Goal: Transaction & Acquisition: Purchase product/service

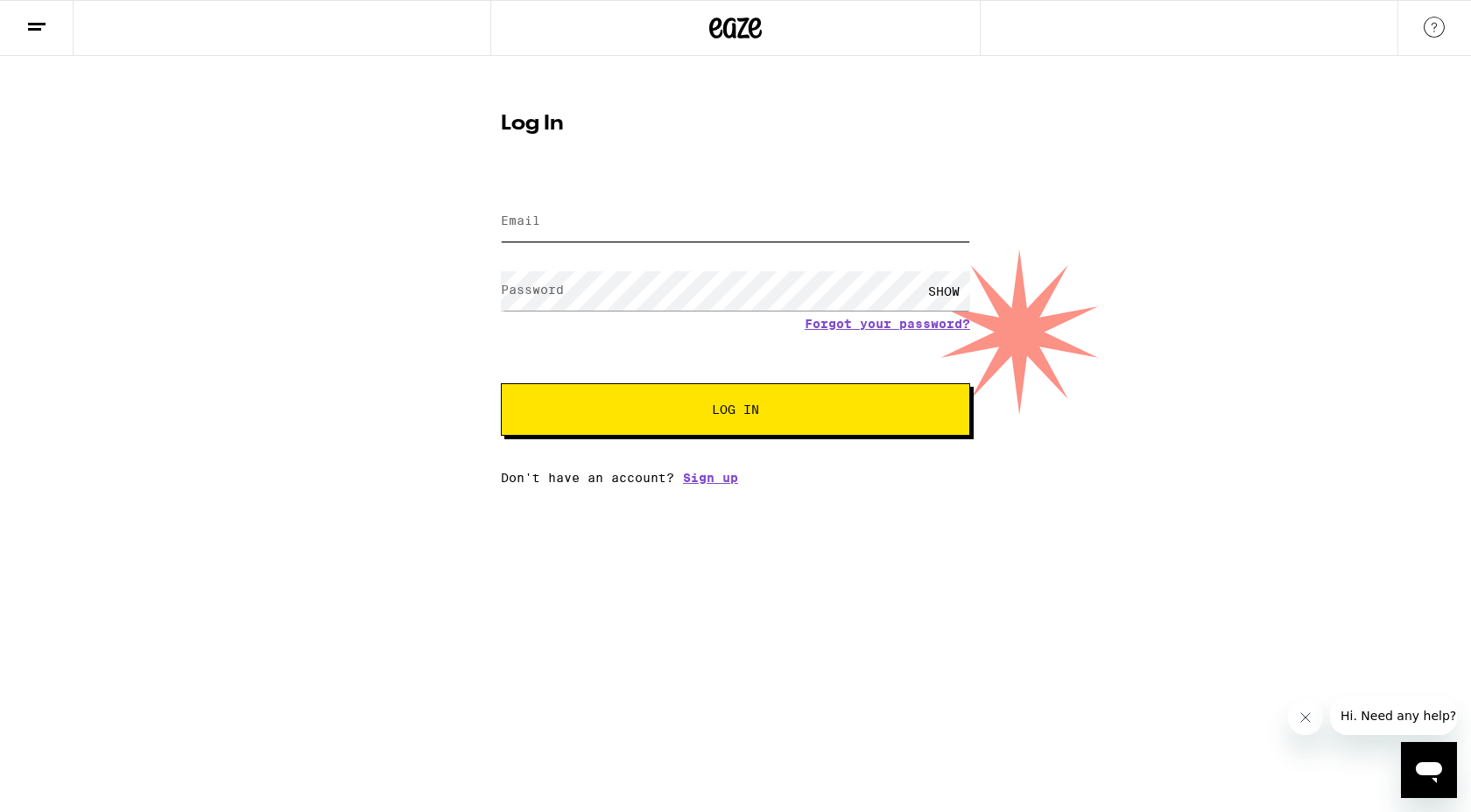
type input "[EMAIL_ADDRESS][DOMAIN_NAME]"
click at [711, 420] on button "Log In" at bounding box center [736, 410] width 469 height 53
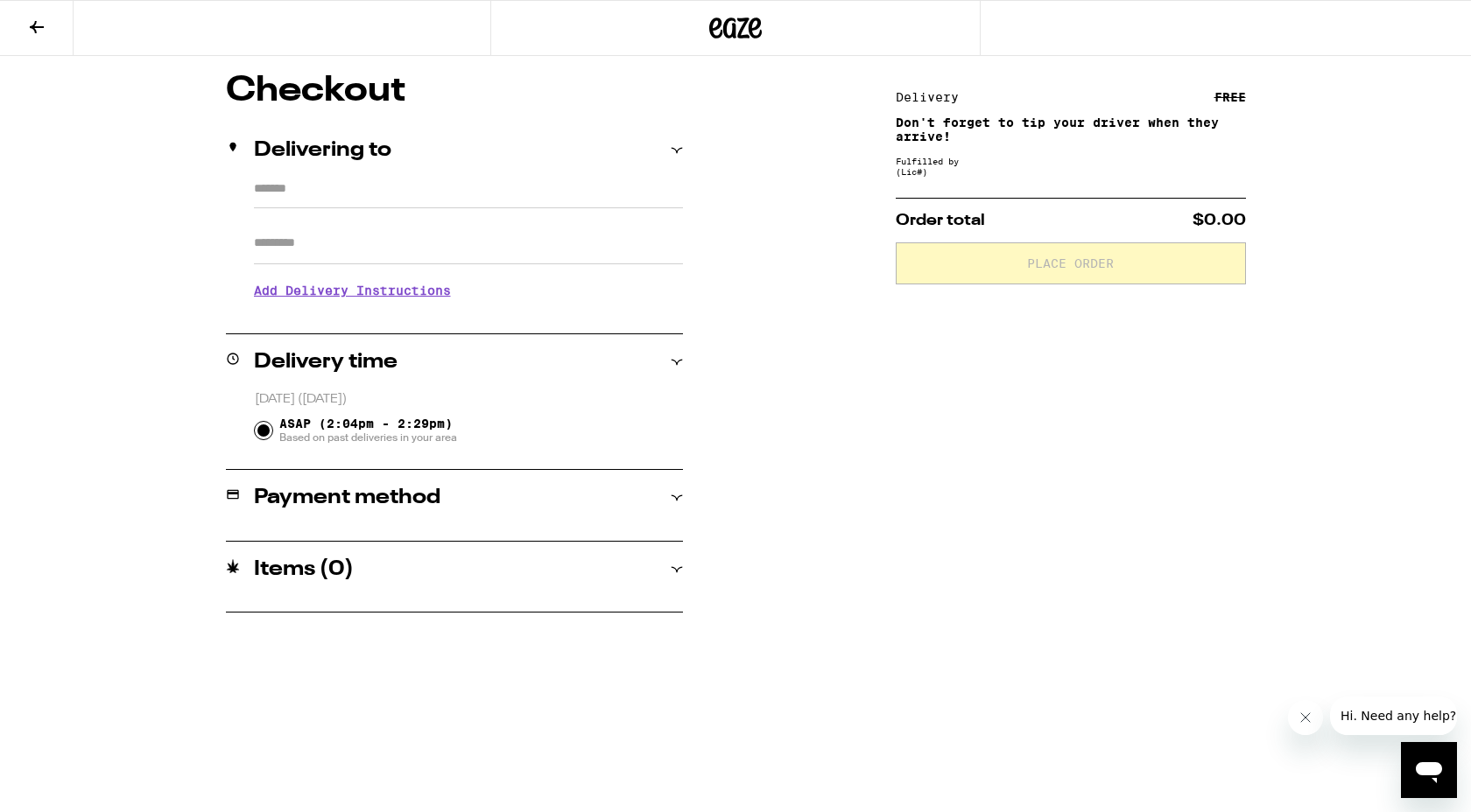
type input "**********"
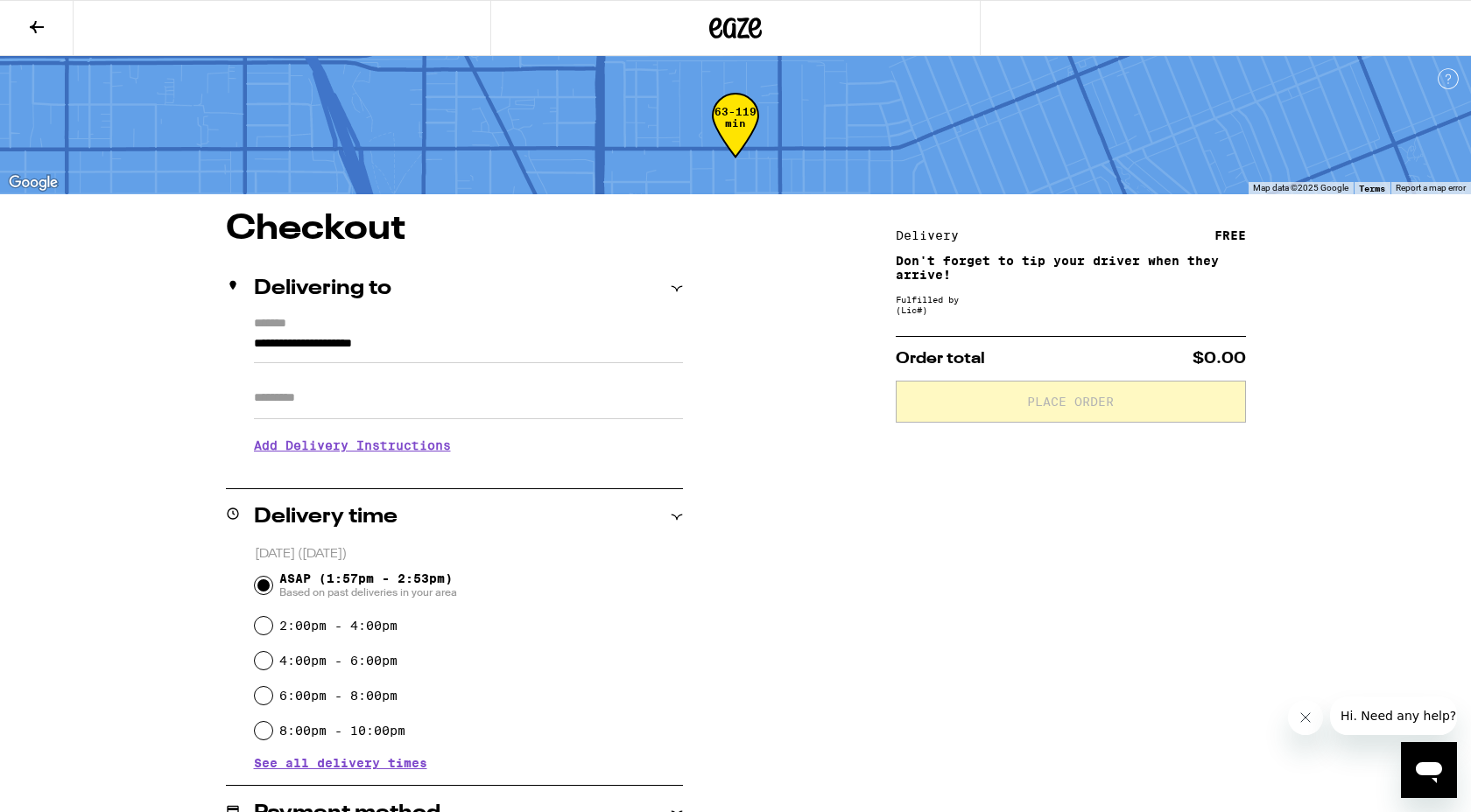
click at [739, 21] on icon at bounding box center [736, 27] width 26 height 21
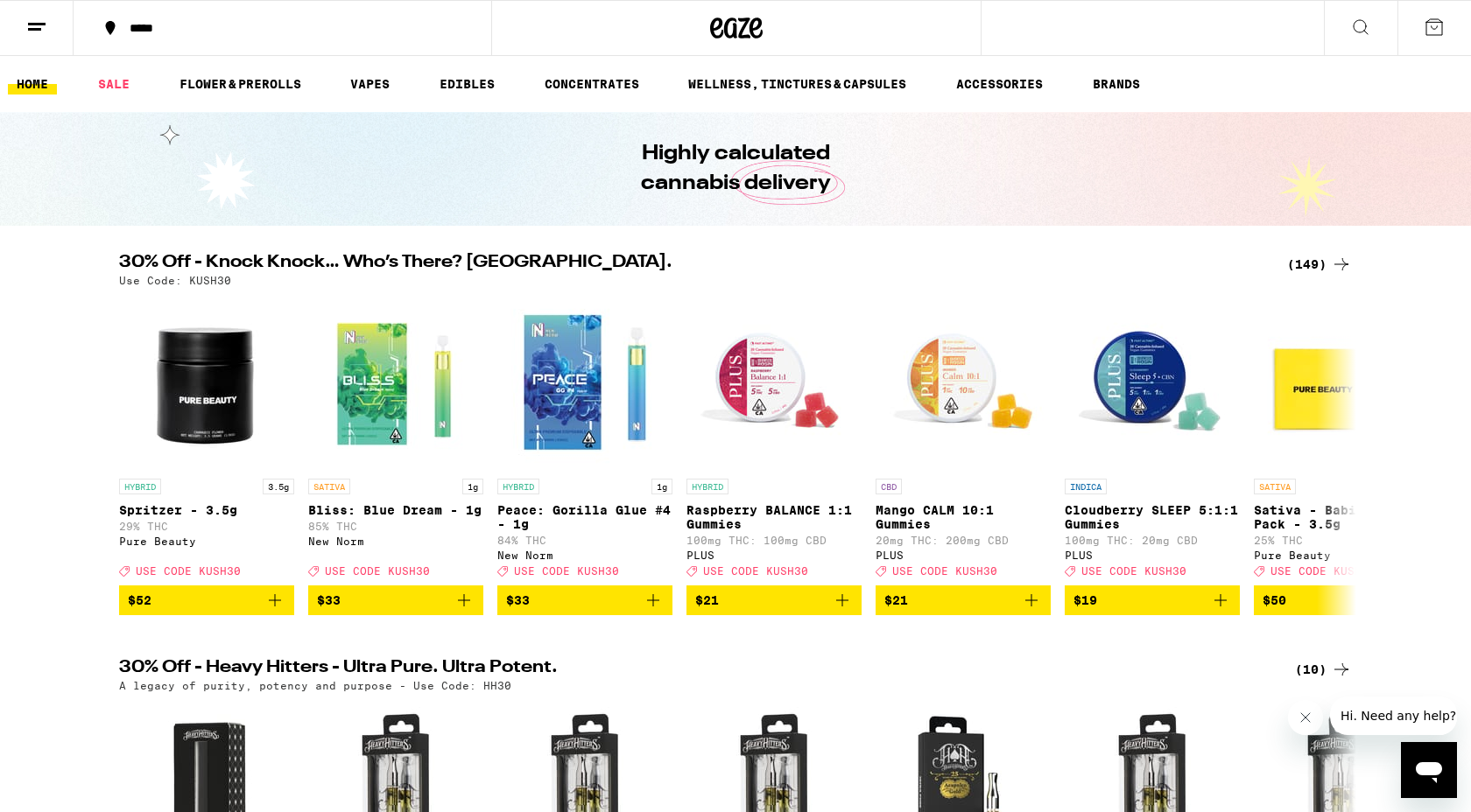
click at [1359, 26] on icon at bounding box center [1360, 26] width 21 height 21
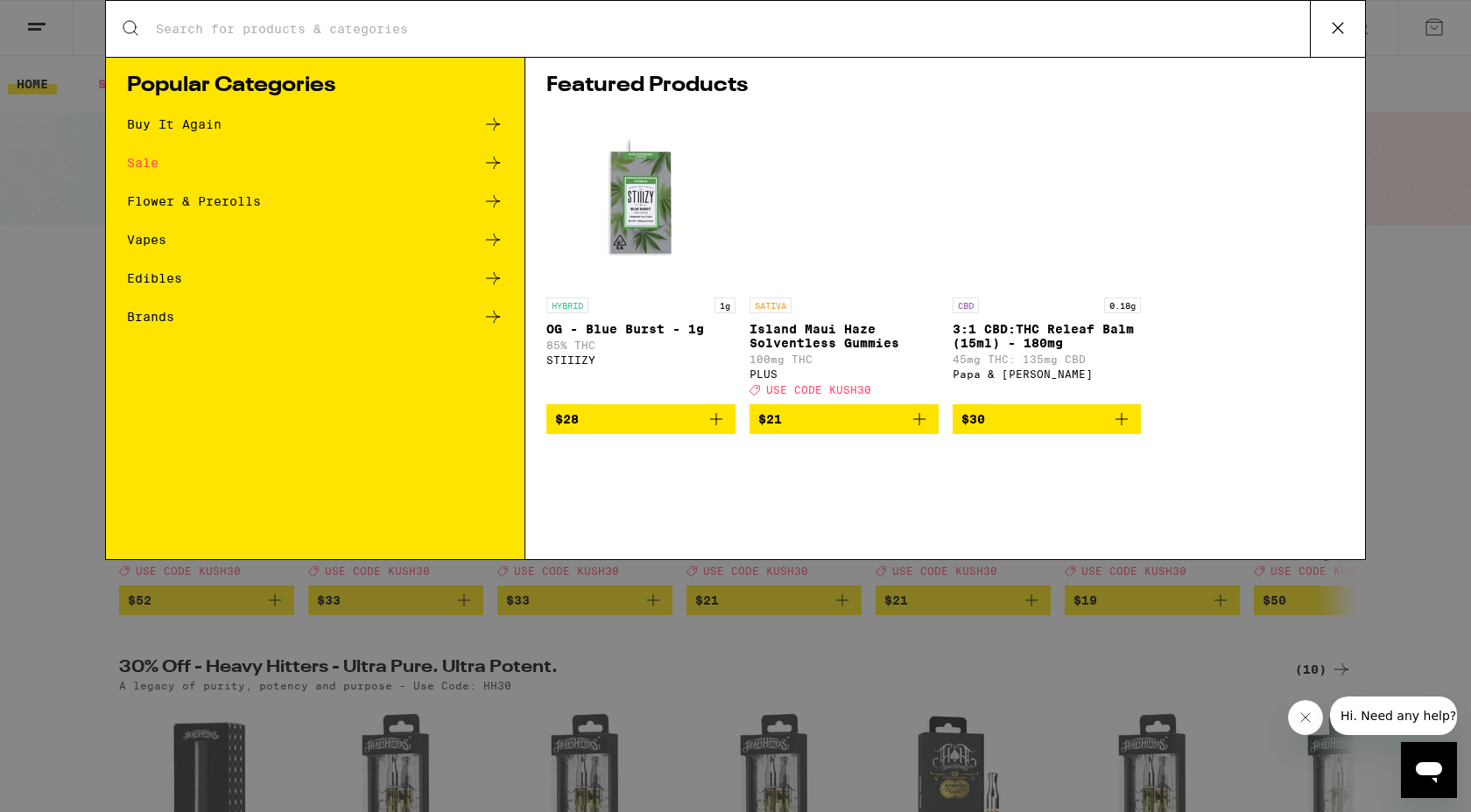
type input "lost"
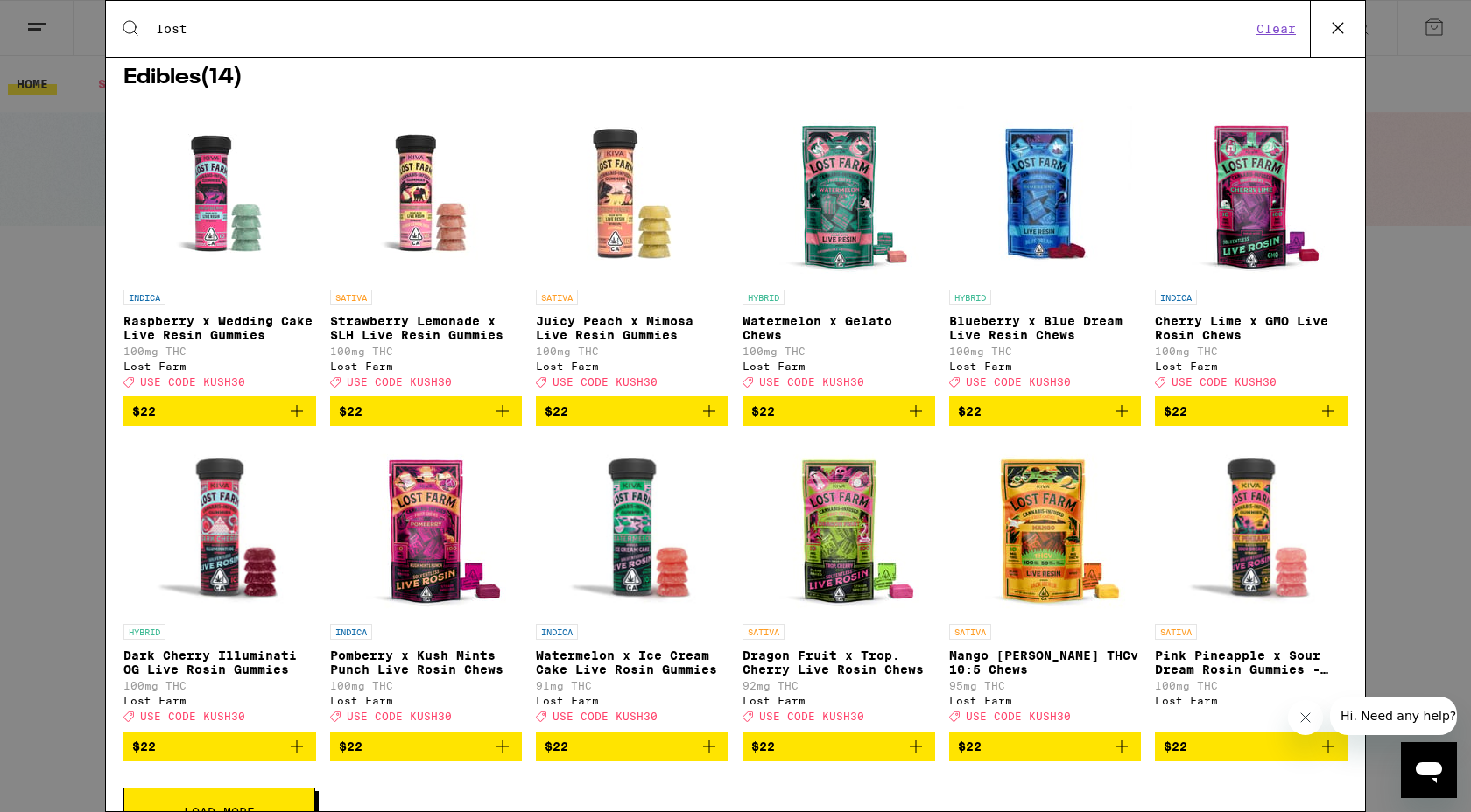
scroll to position [260, 0]
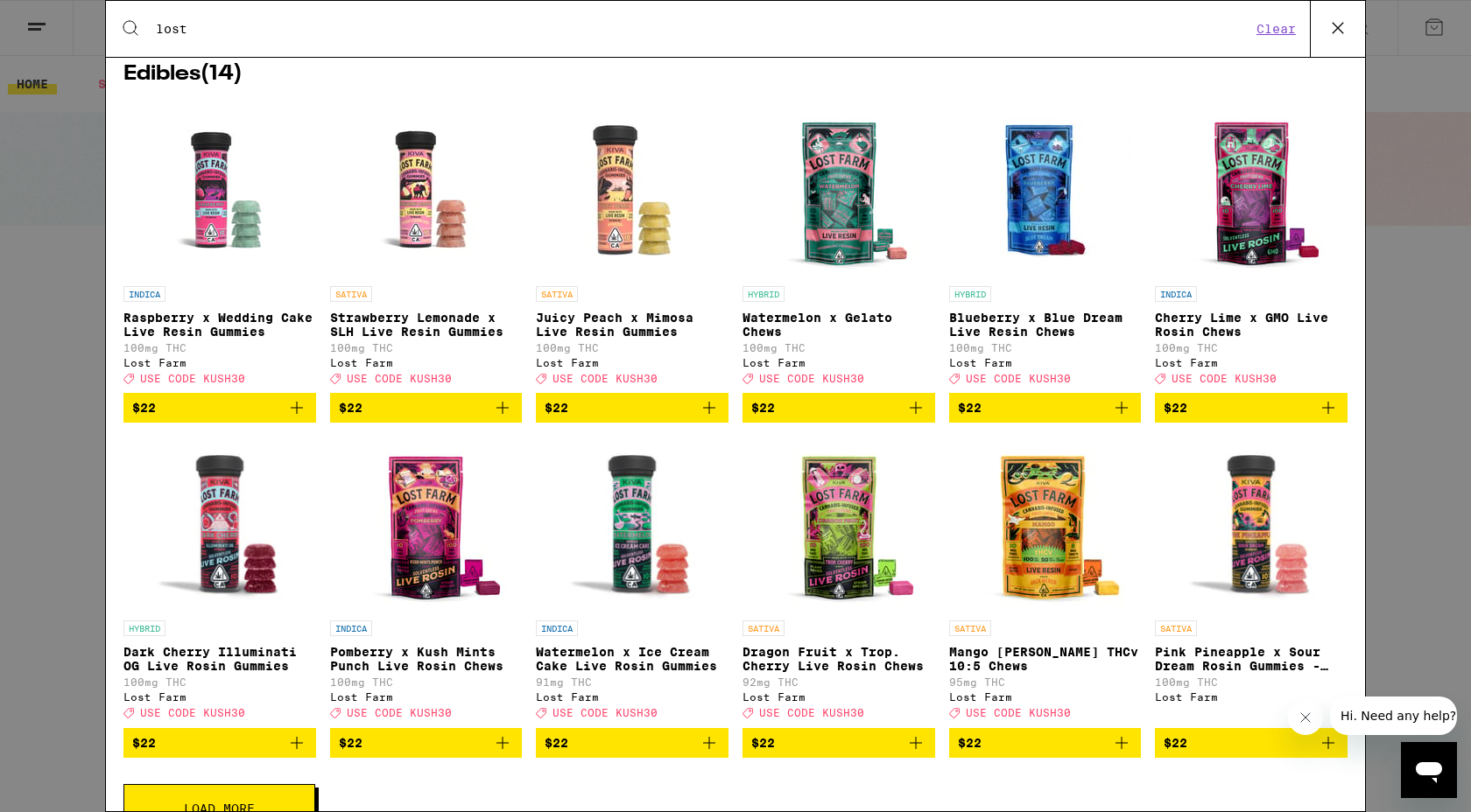
click at [297, 419] on icon "Add to bag" at bounding box center [297, 408] width 21 height 21
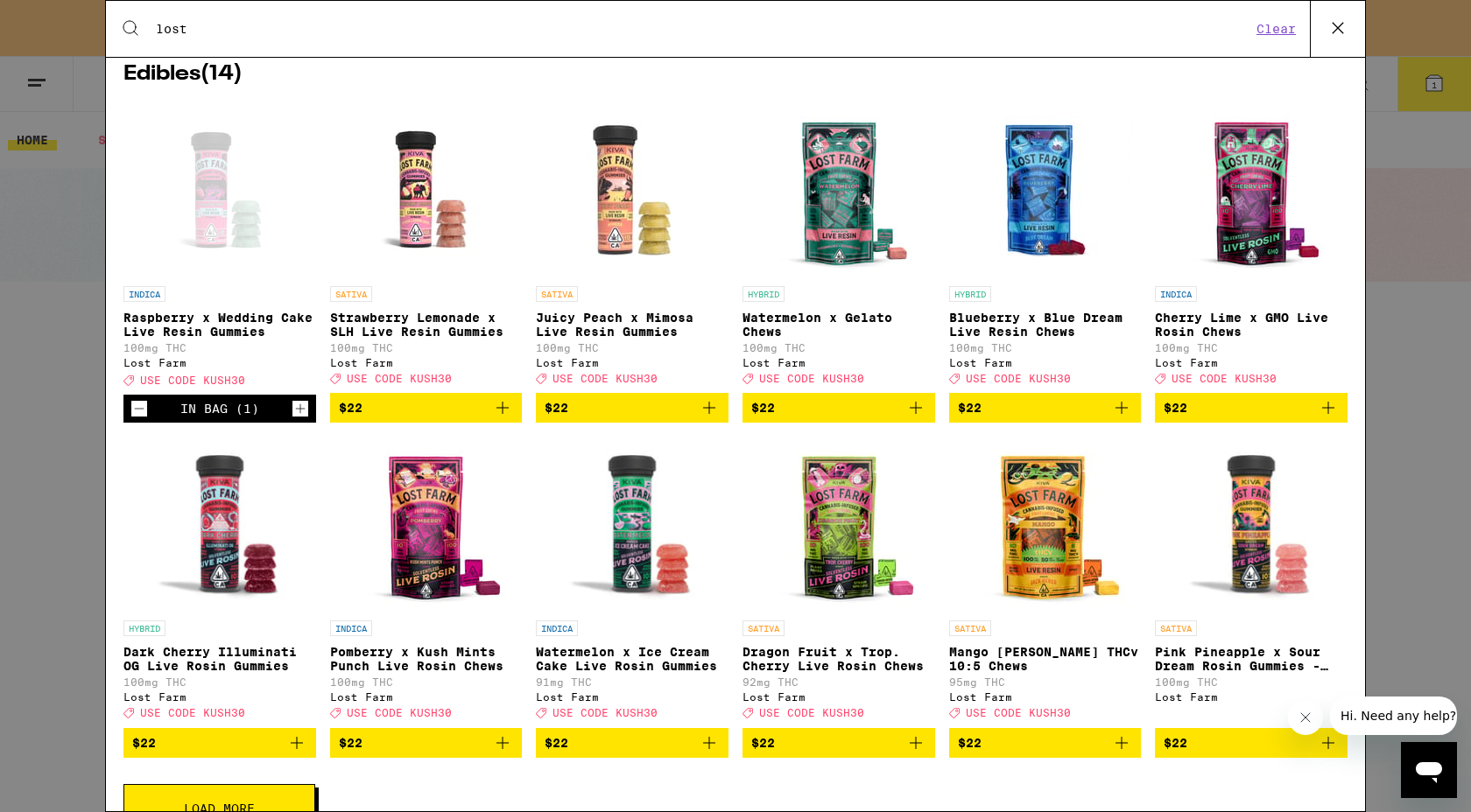
click at [297, 420] on icon "Increment" at bounding box center [299, 408] width 16 height 21
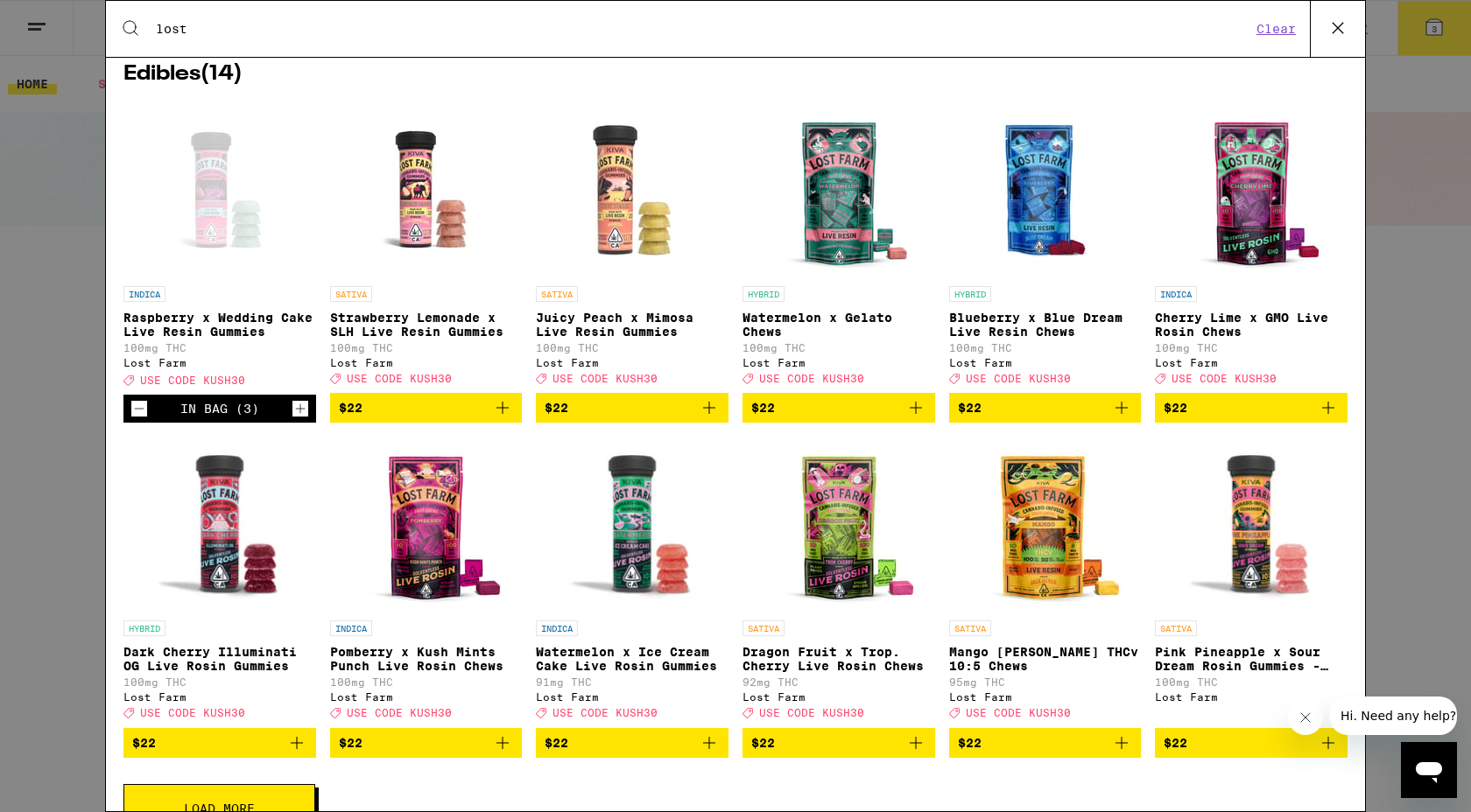
click at [297, 420] on icon "Increment" at bounding box center [299, 408] width 16 height 21
click at [202, 416] on div "In Bag (6)" at bounding box center [220, 408] width 78 height 14
click at [1325, 32] on icon at bounding box center [1337, 27] width 26 height 26
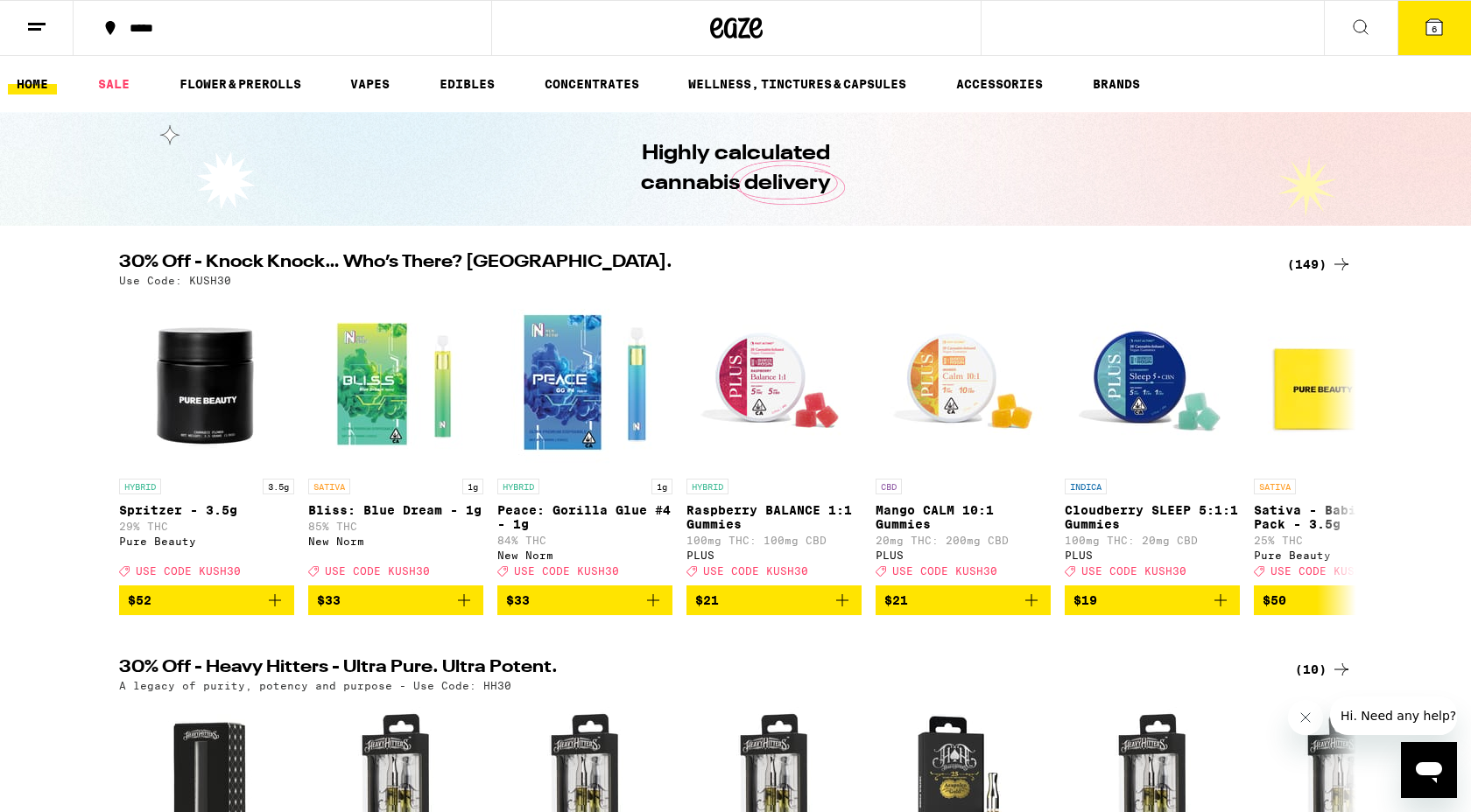
click at [1429, 31] on icon at bounding box center [1434, 26] width 16 height 16
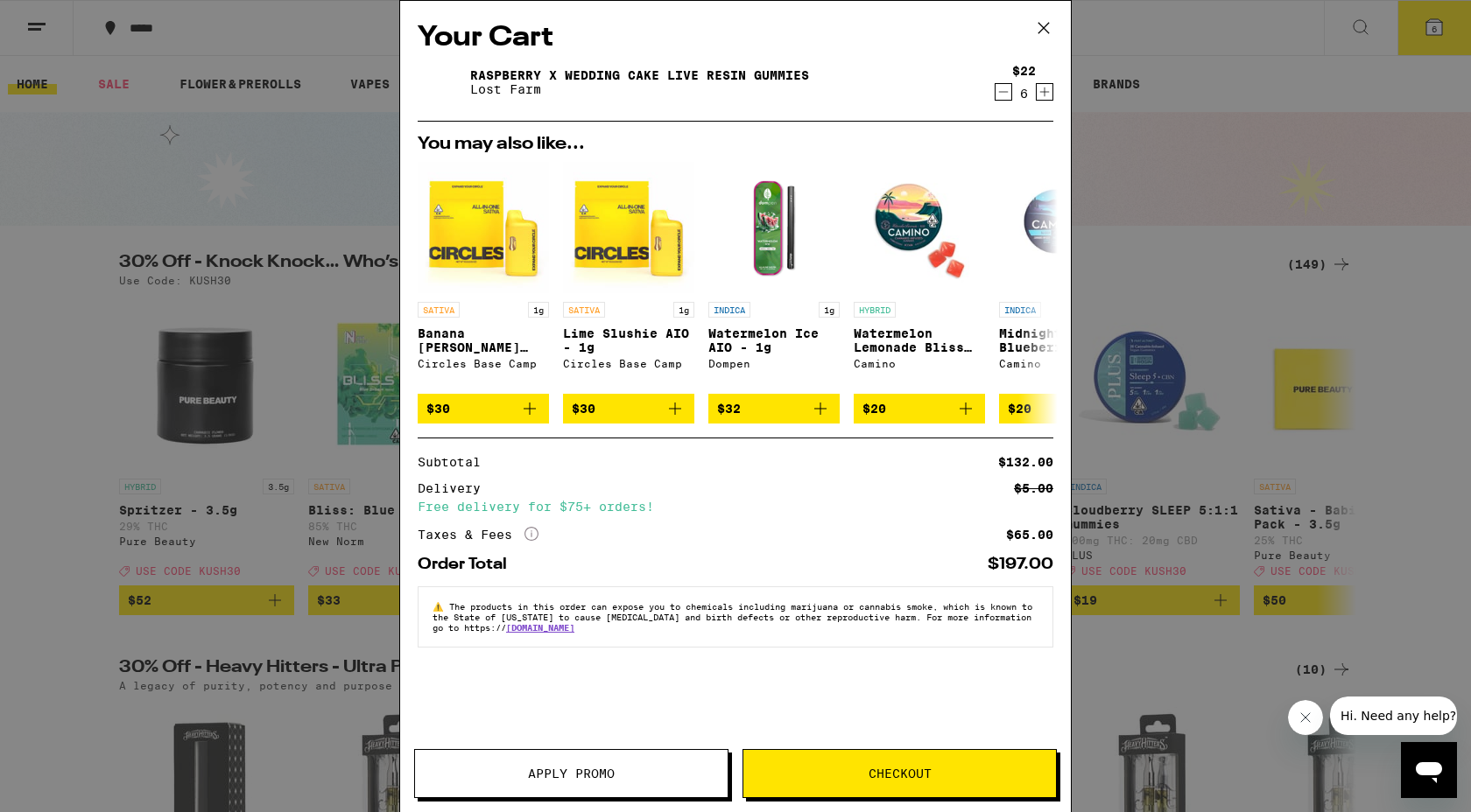
click at [614, 765] on button "Apply Promo" at bounding box center [571, 774] width 314 height 49
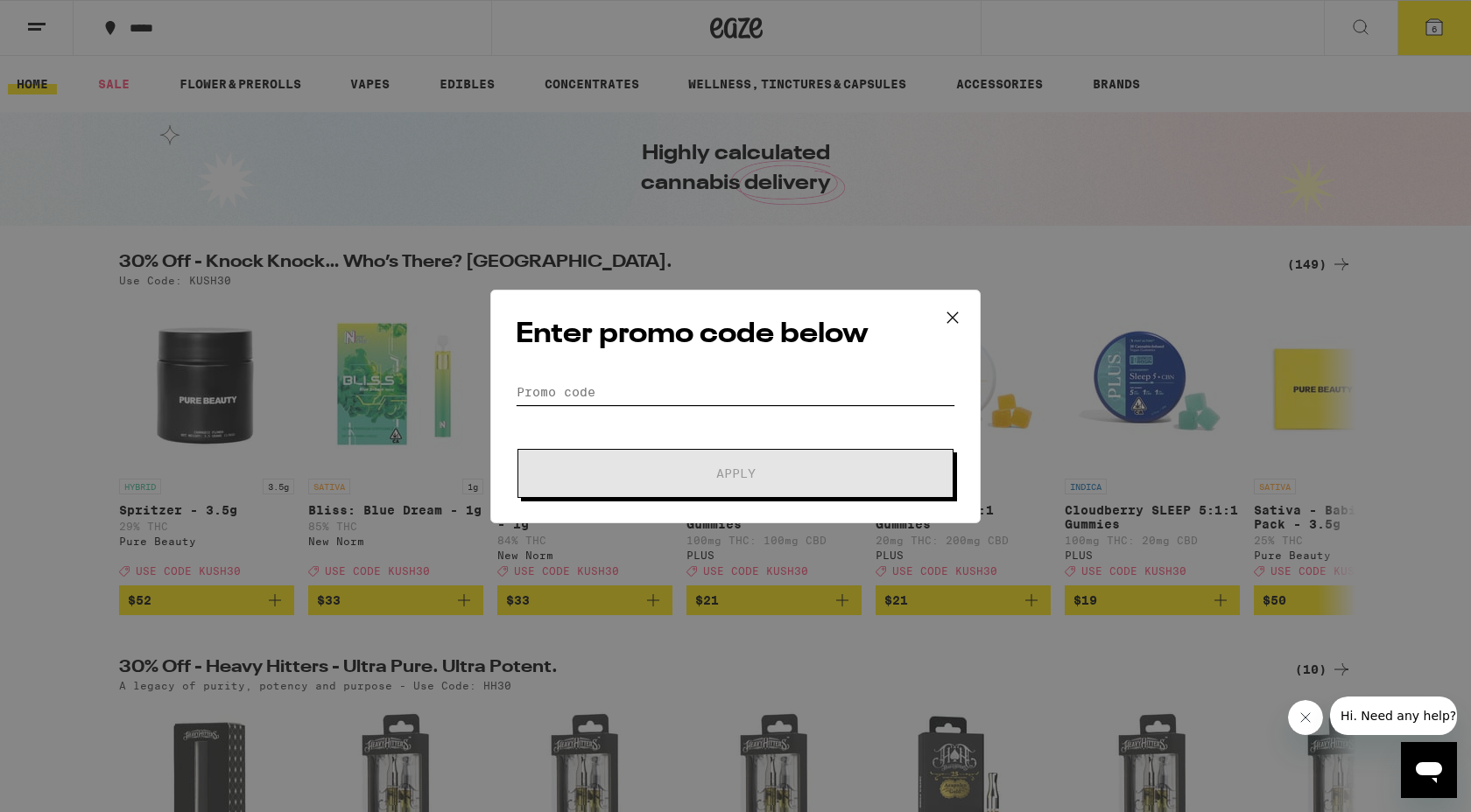
click at [575, 393] on input "Promo Code" at bounding box center [736, 391] width 440 height 26
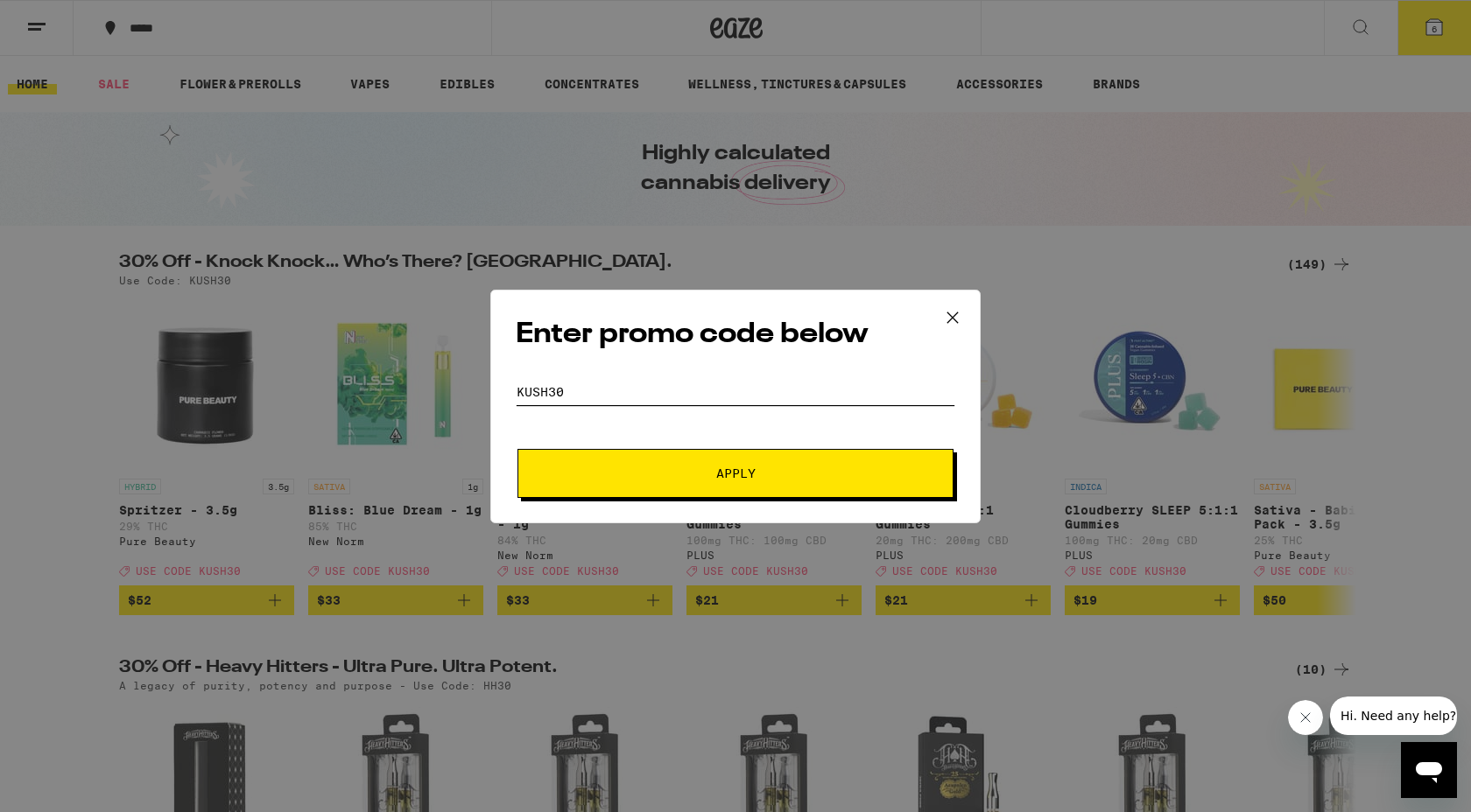
type input "kush30"
click at [728, 476] on span "Apply" at bounding box center [736, 473] width 39 height 12
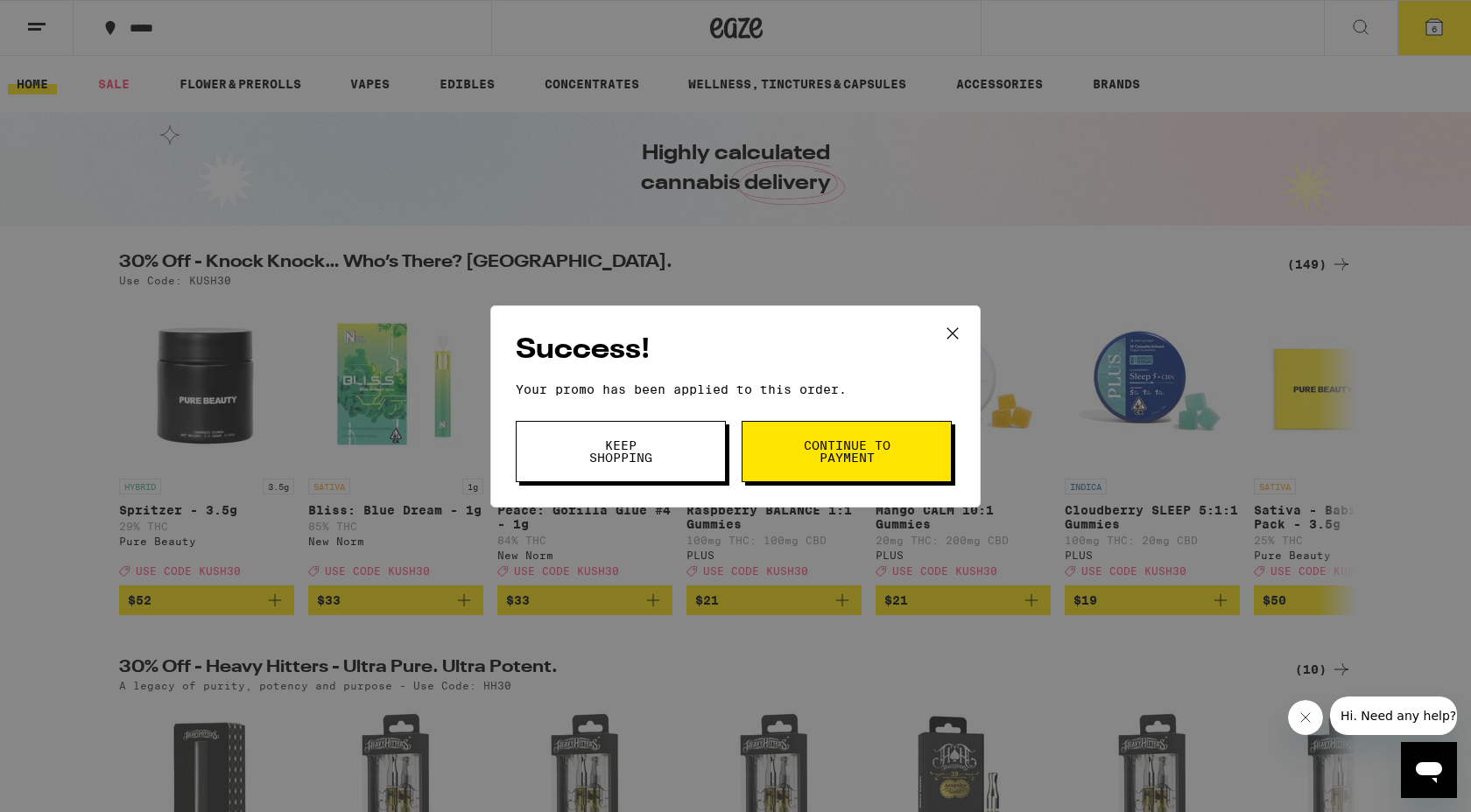
click at [848, 452] on span "Continue to payment" at bounding box center [847, 452] width 89 height 25
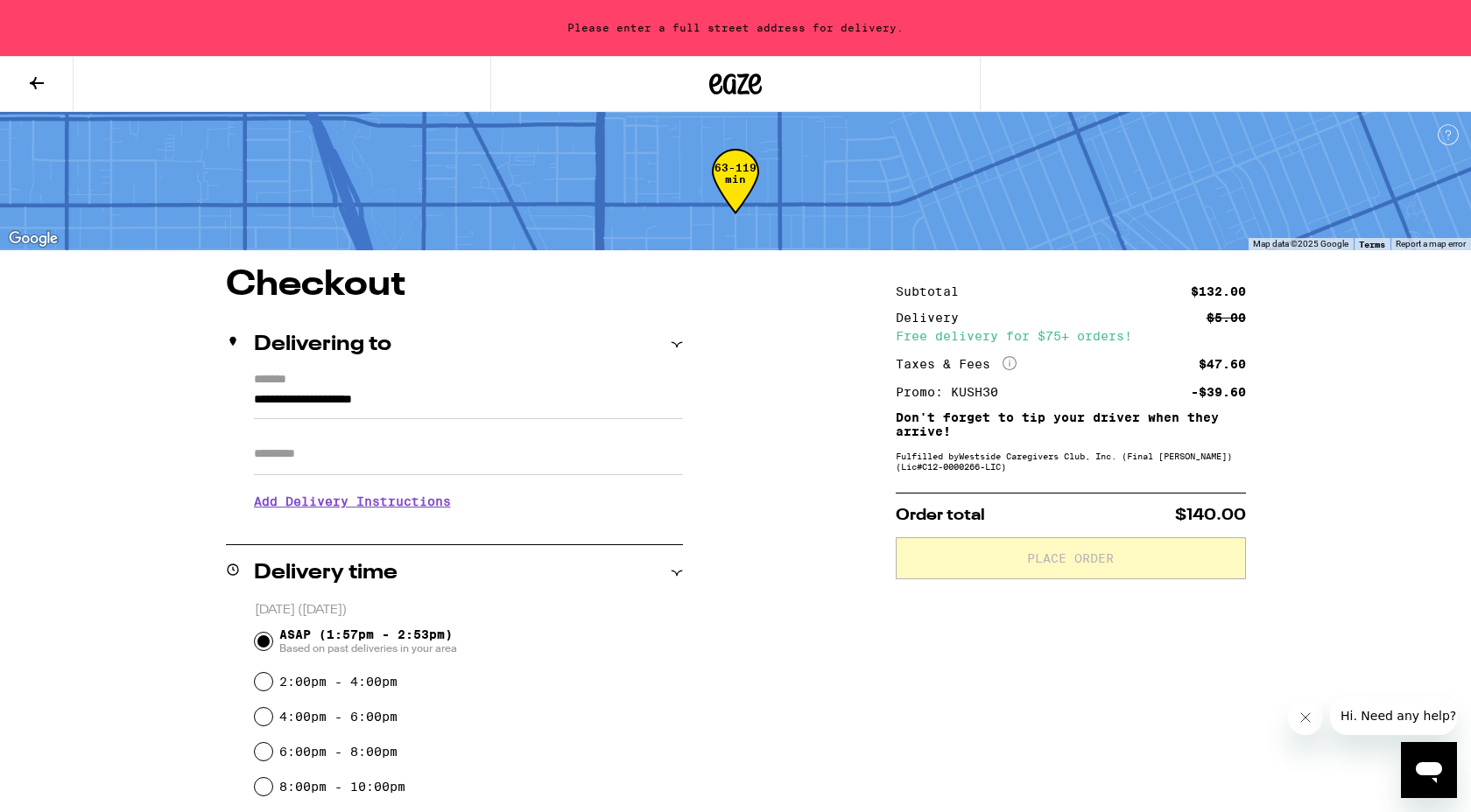
click at [454, 405] on input "**********" at bounding box center [468, 404] width 429 height 30
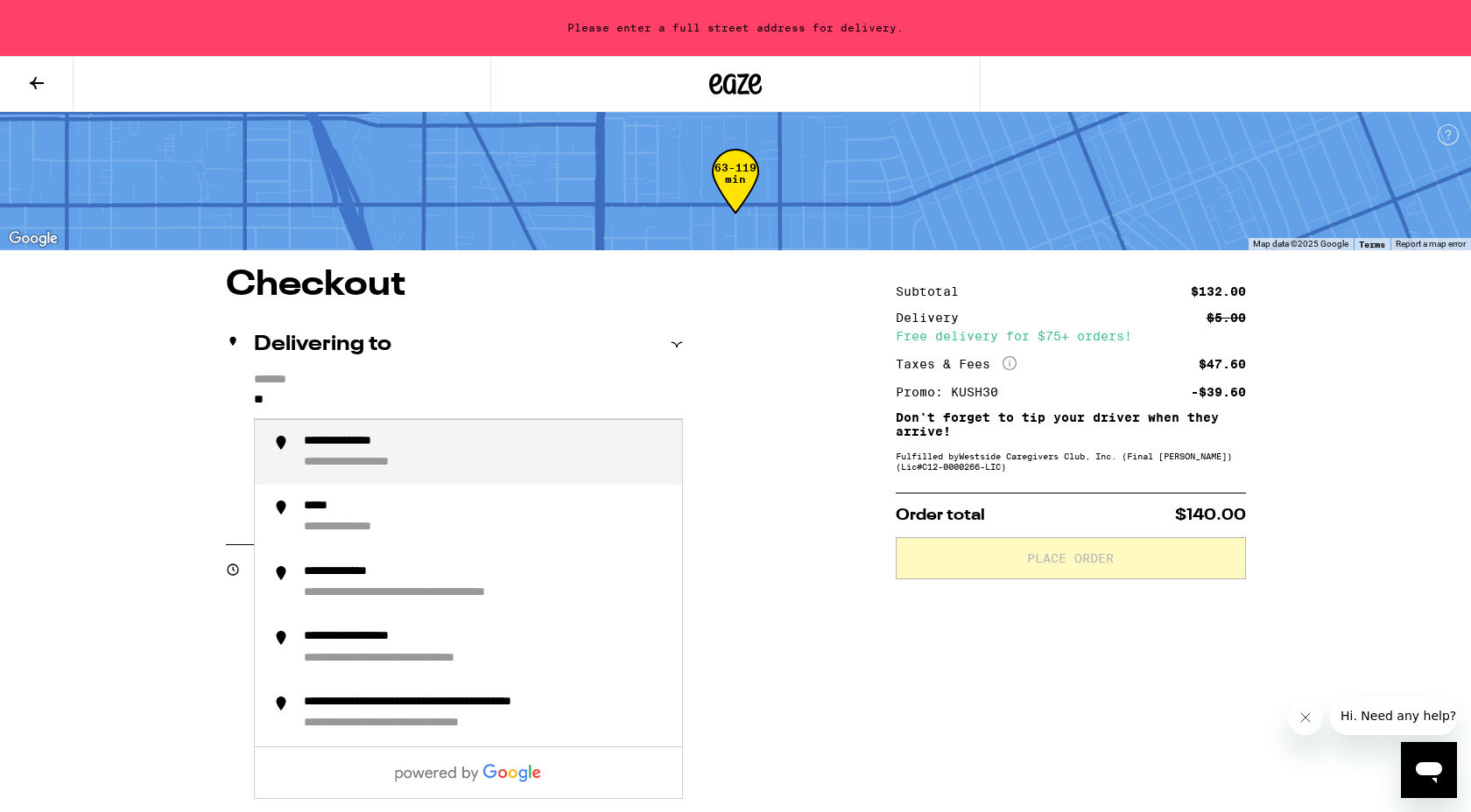
type input "*"
click at [457, 454] on div "**********" at bounding box center [485, 453] width 364 height 37
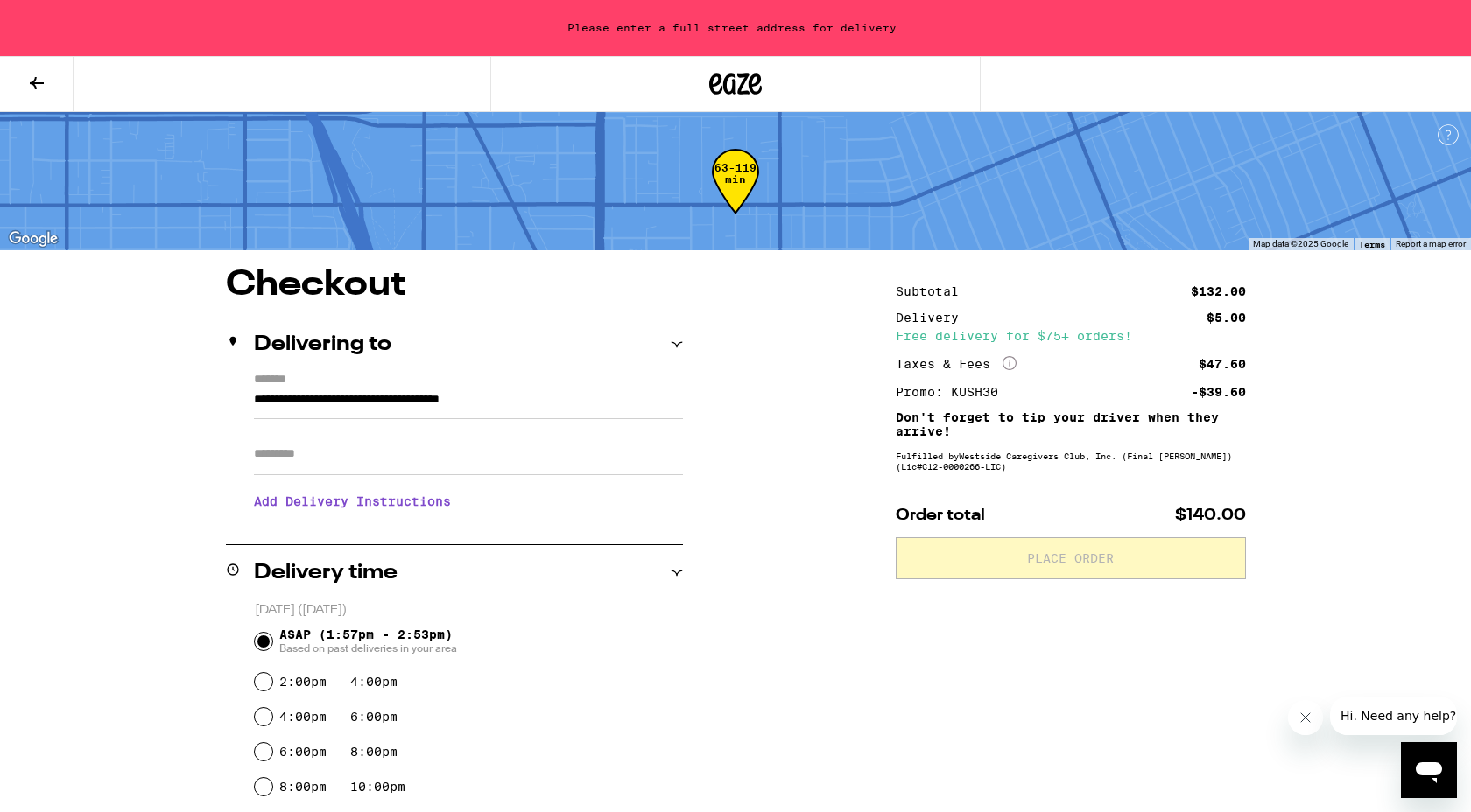
type input "**********"
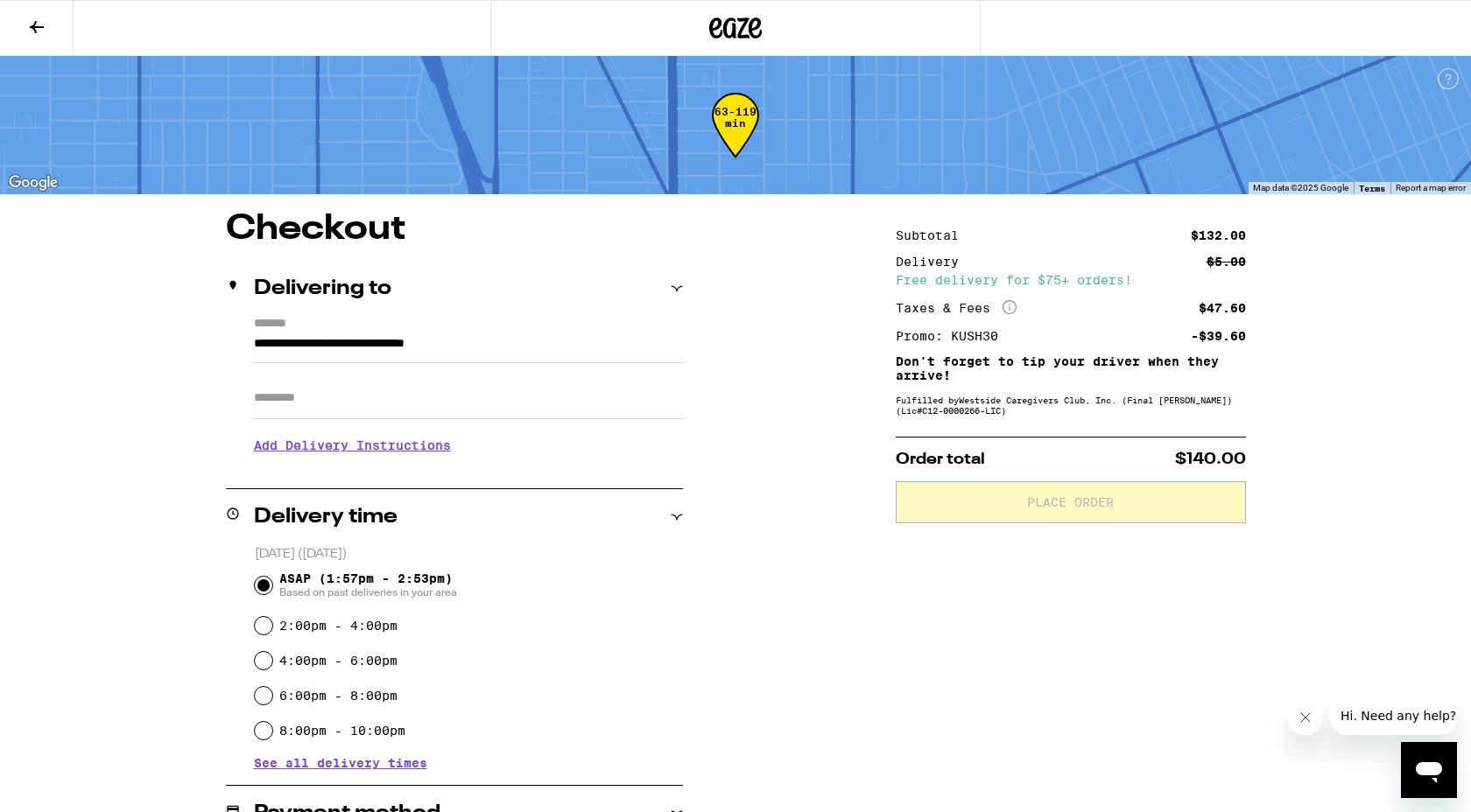
click at [323, 408] on input "Apt/Suite" at bounding box center [468, 398] width 429 height 42
type input "**"
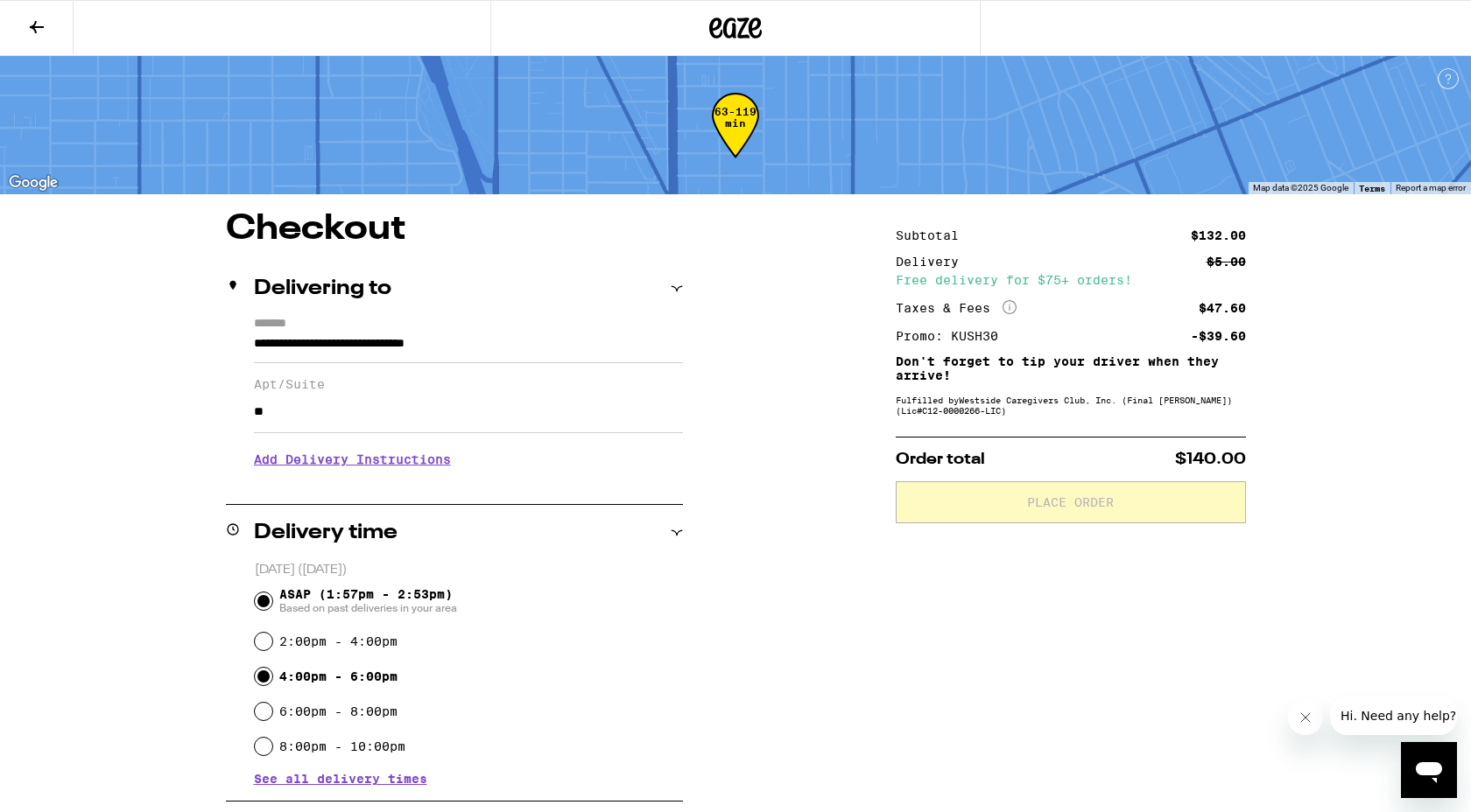
click at [262, 673] on input "4:00pm - 6:00pm" at bounding box center [263, 676] width 17 height 17
radio input "true"
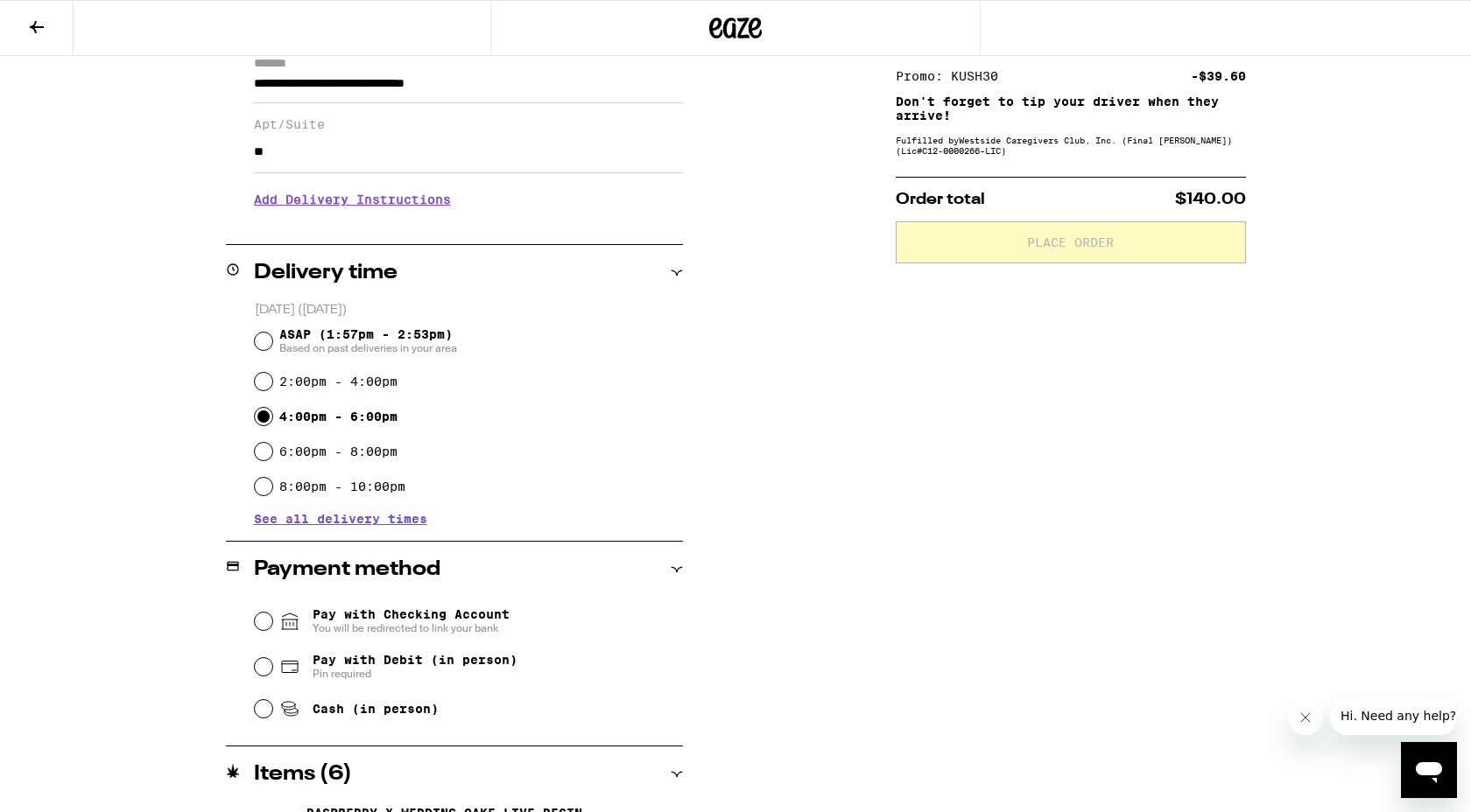
scroll to position [262, 0]
click at [265, 668] on input "Pay with Debit (in person) Pin required" at bounding box center [263, 664] width 17 height 17
radio input "true"
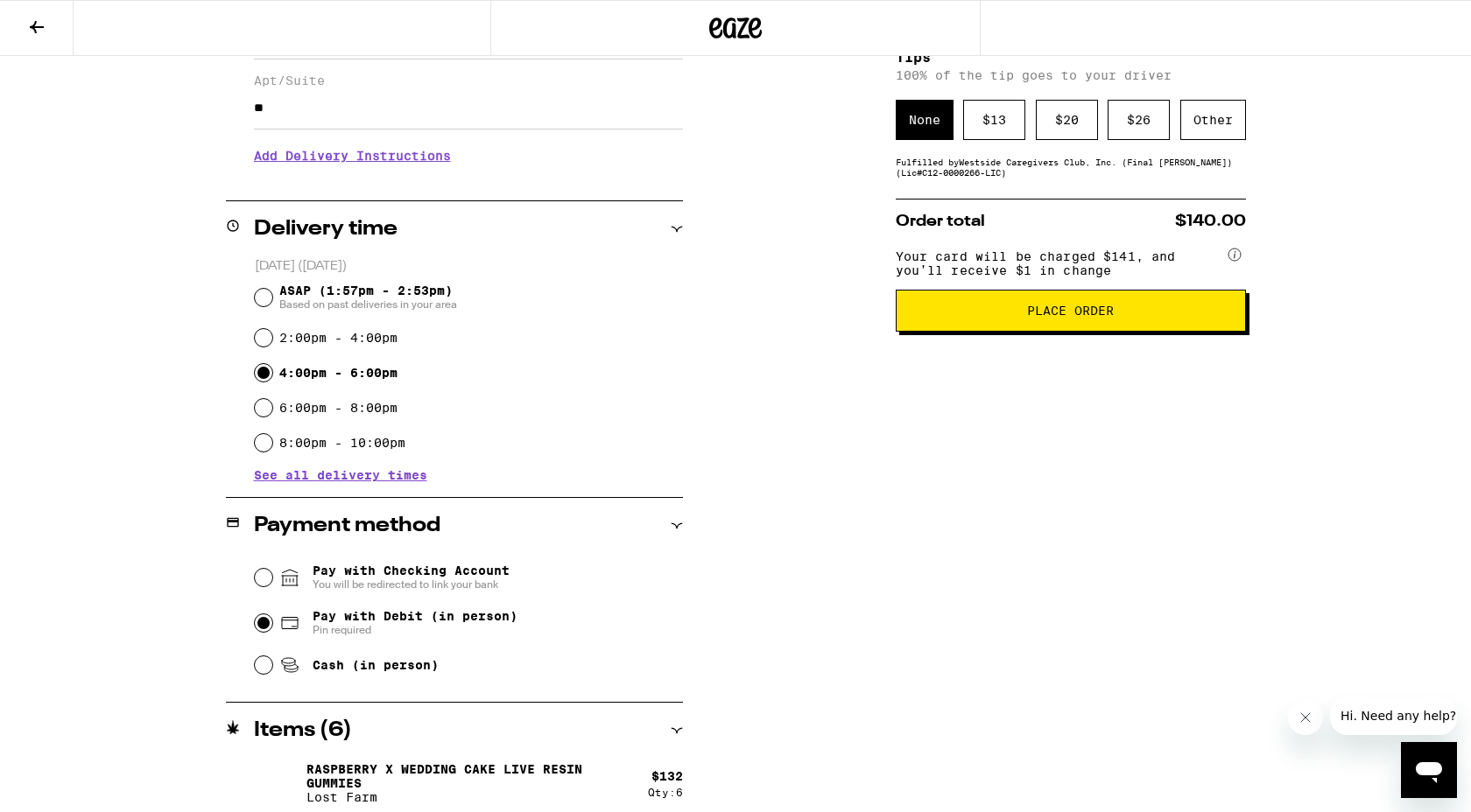
scroll to position [314, 0]
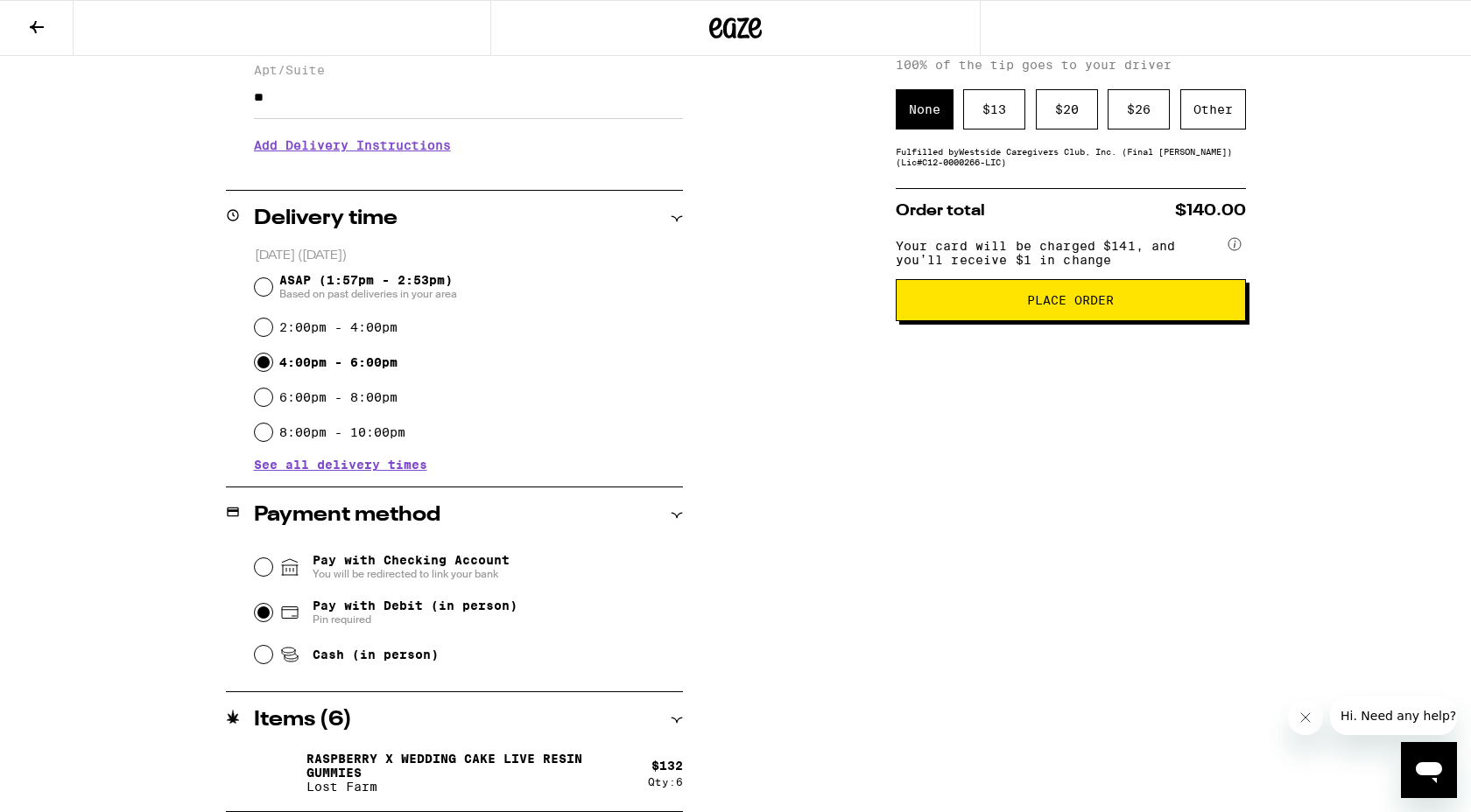
click at [37, 25] on icon at bounding box center [37, 26] width 21 height 21
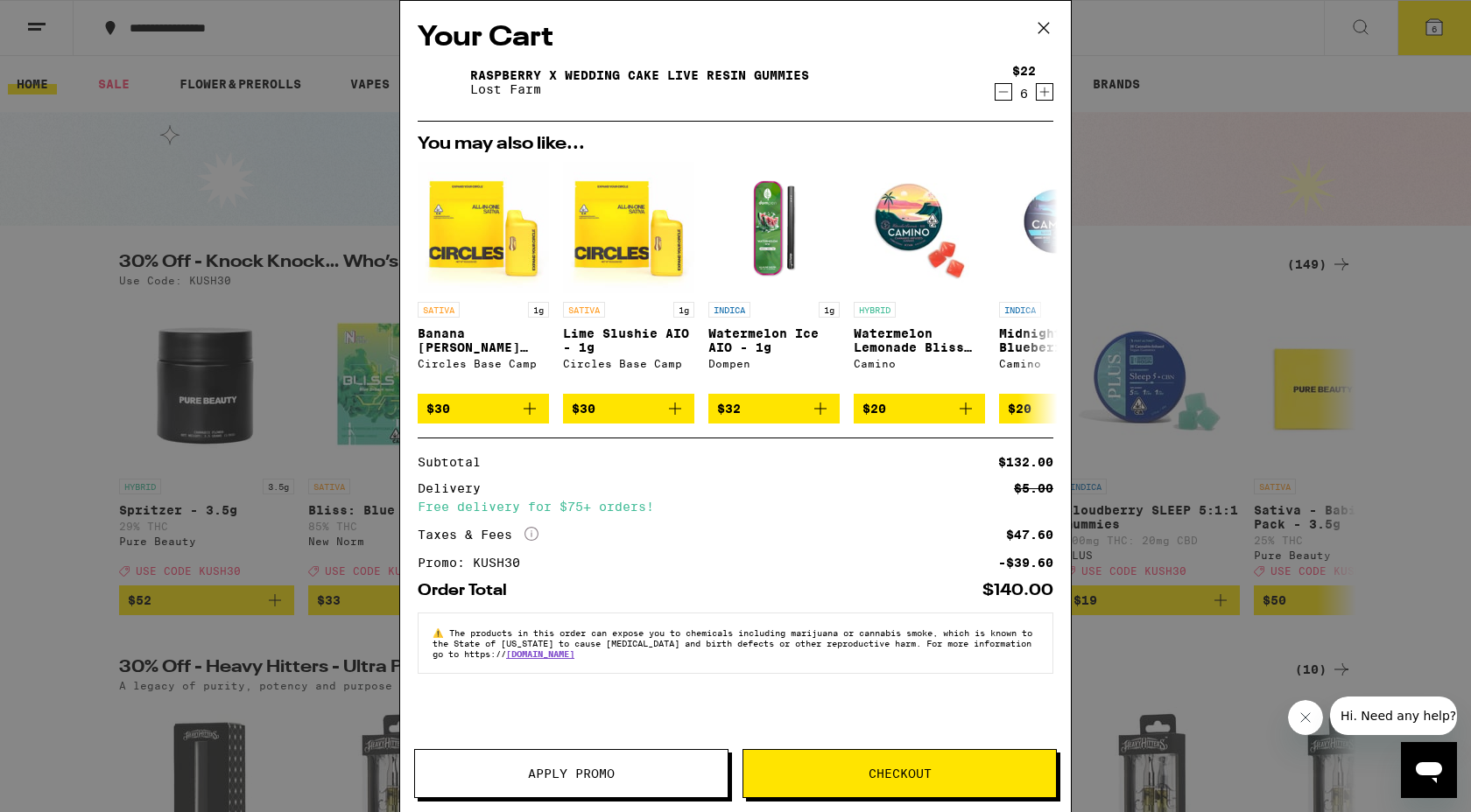
click at [1043, 29] on icon at bounding box center [1043, 27] width 26 height 26
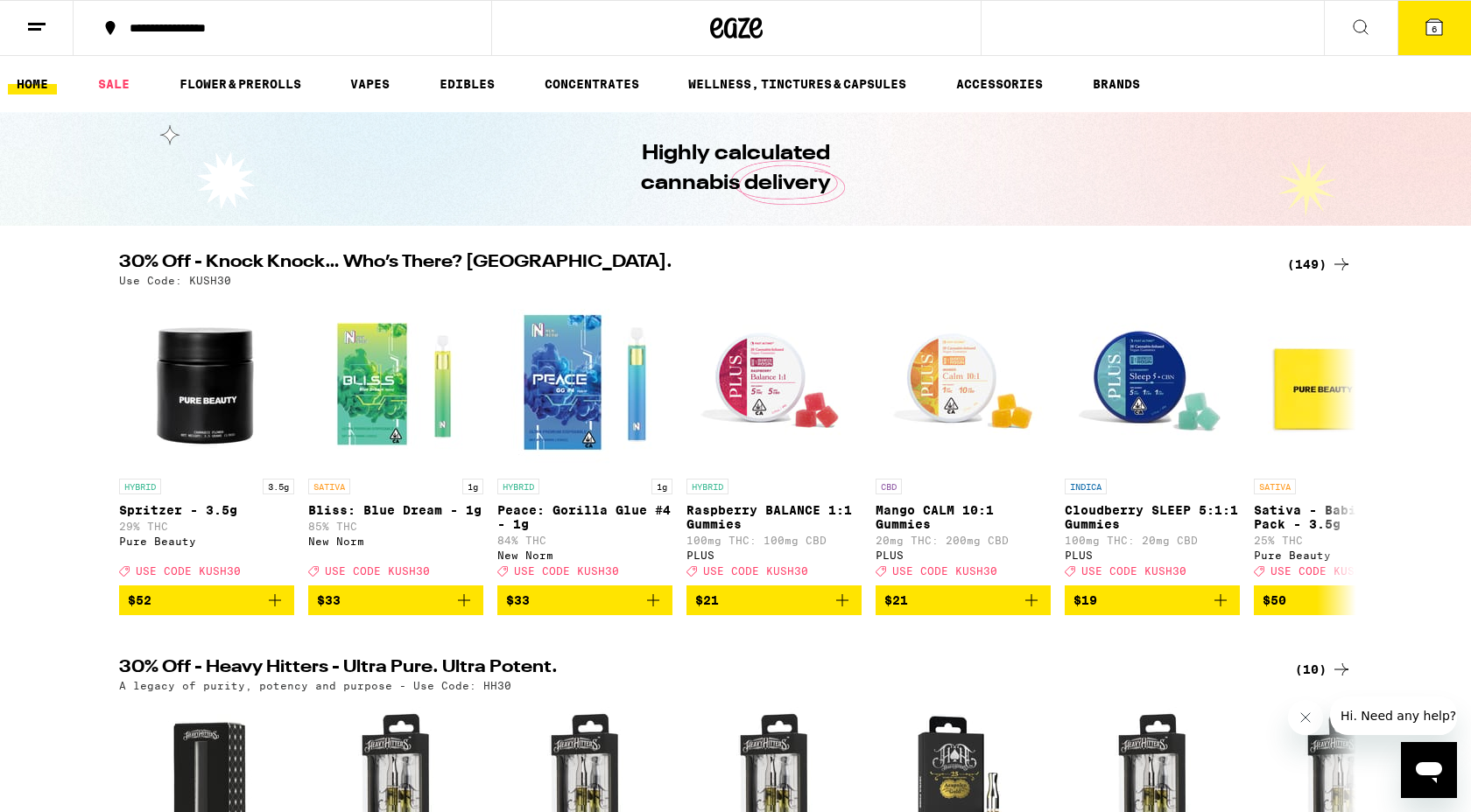
click at [1353, 26] on icon at bounding box center [1360, 26] width 14 height 14
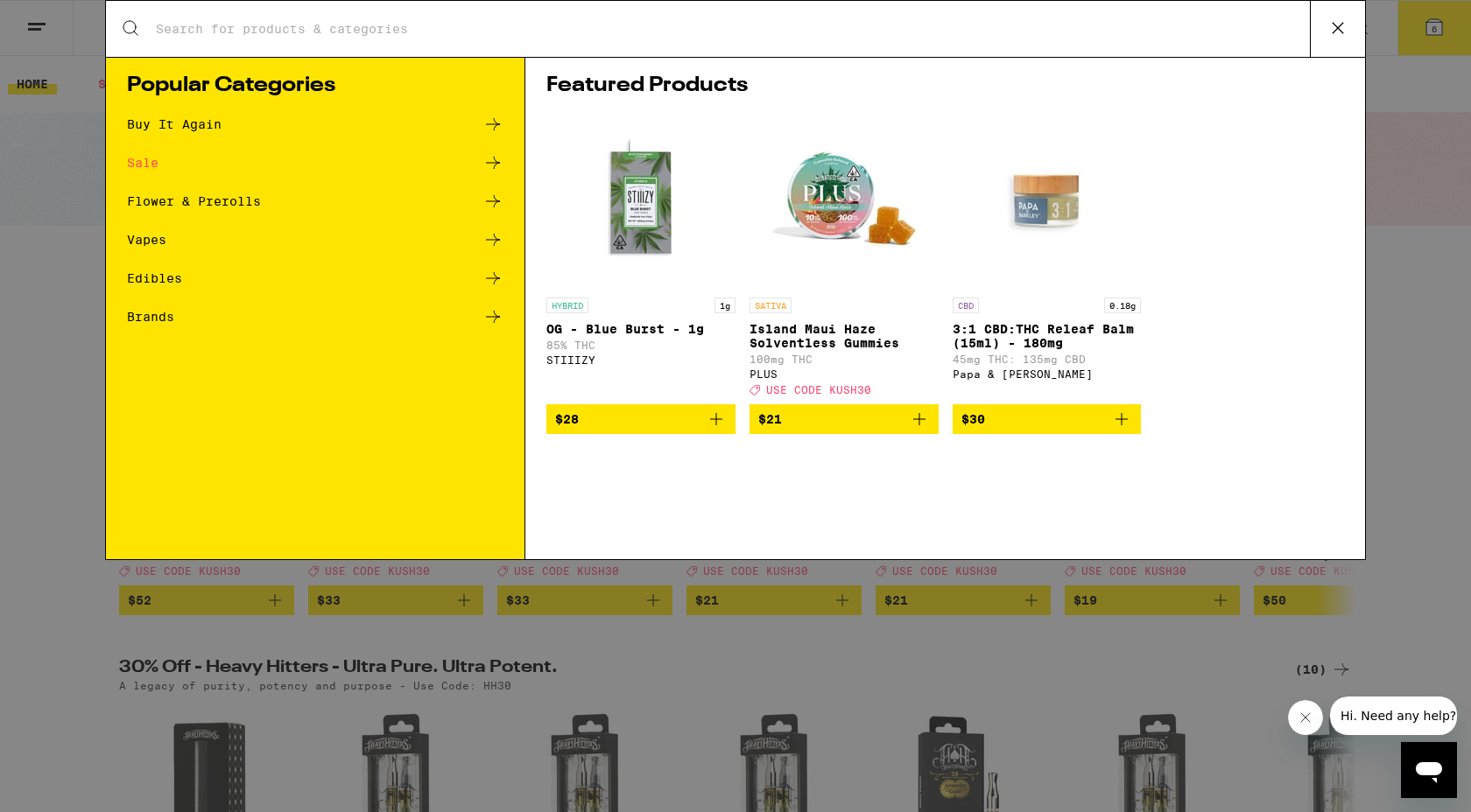
type input "lost"
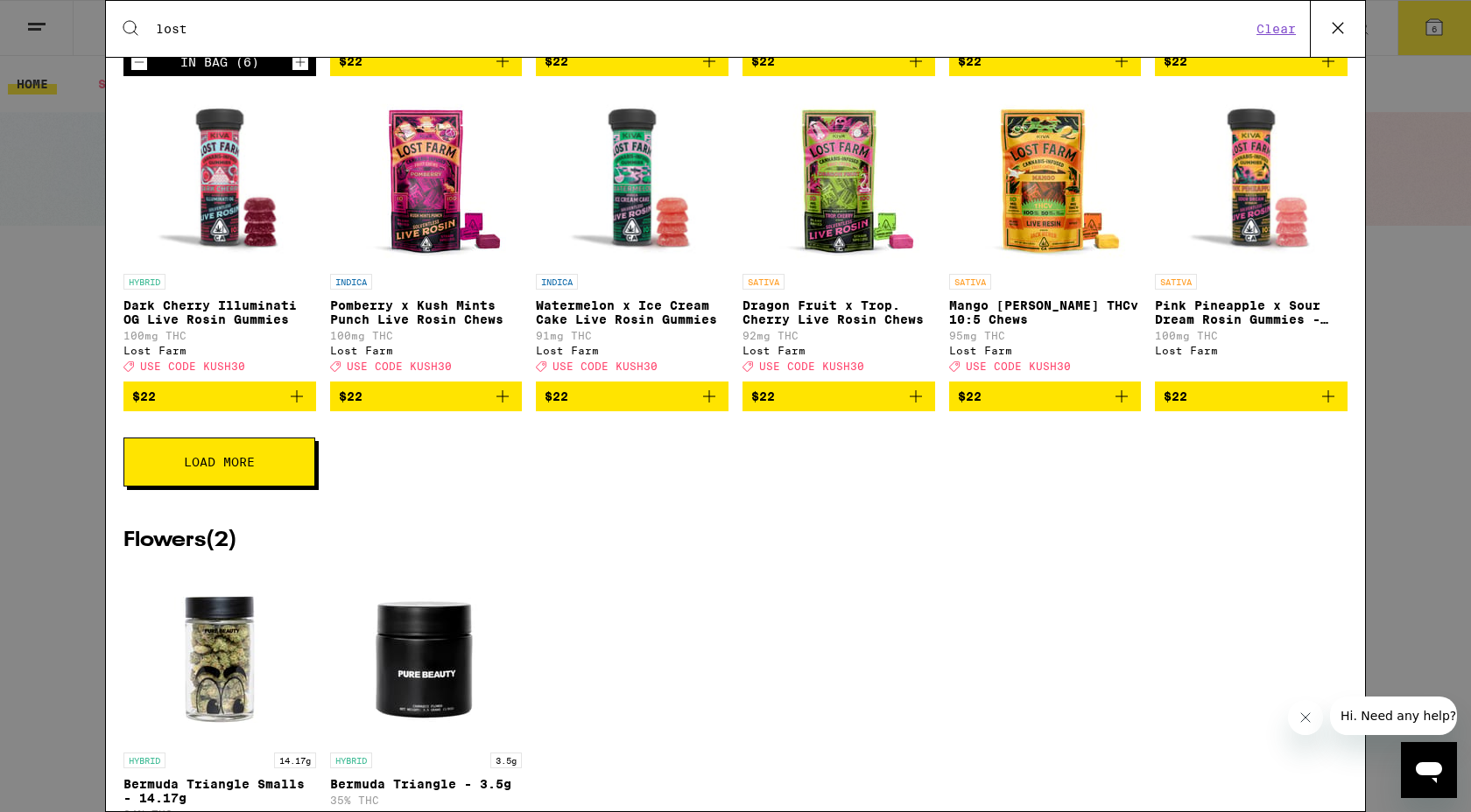
scroll to position [608, 0]
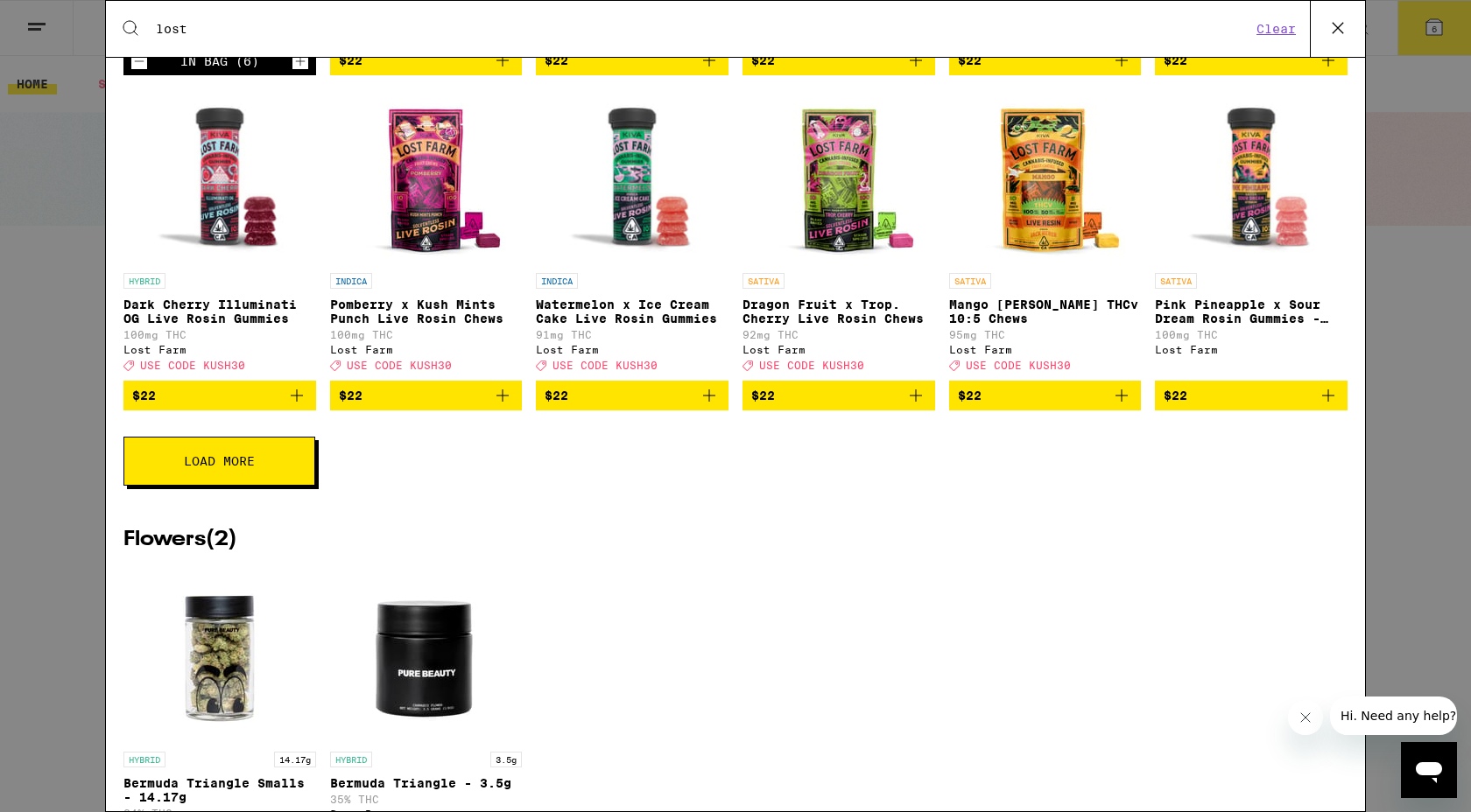
click at [220, 485] on button "Load More" at bounding box center [219, 462] width 192 height 49
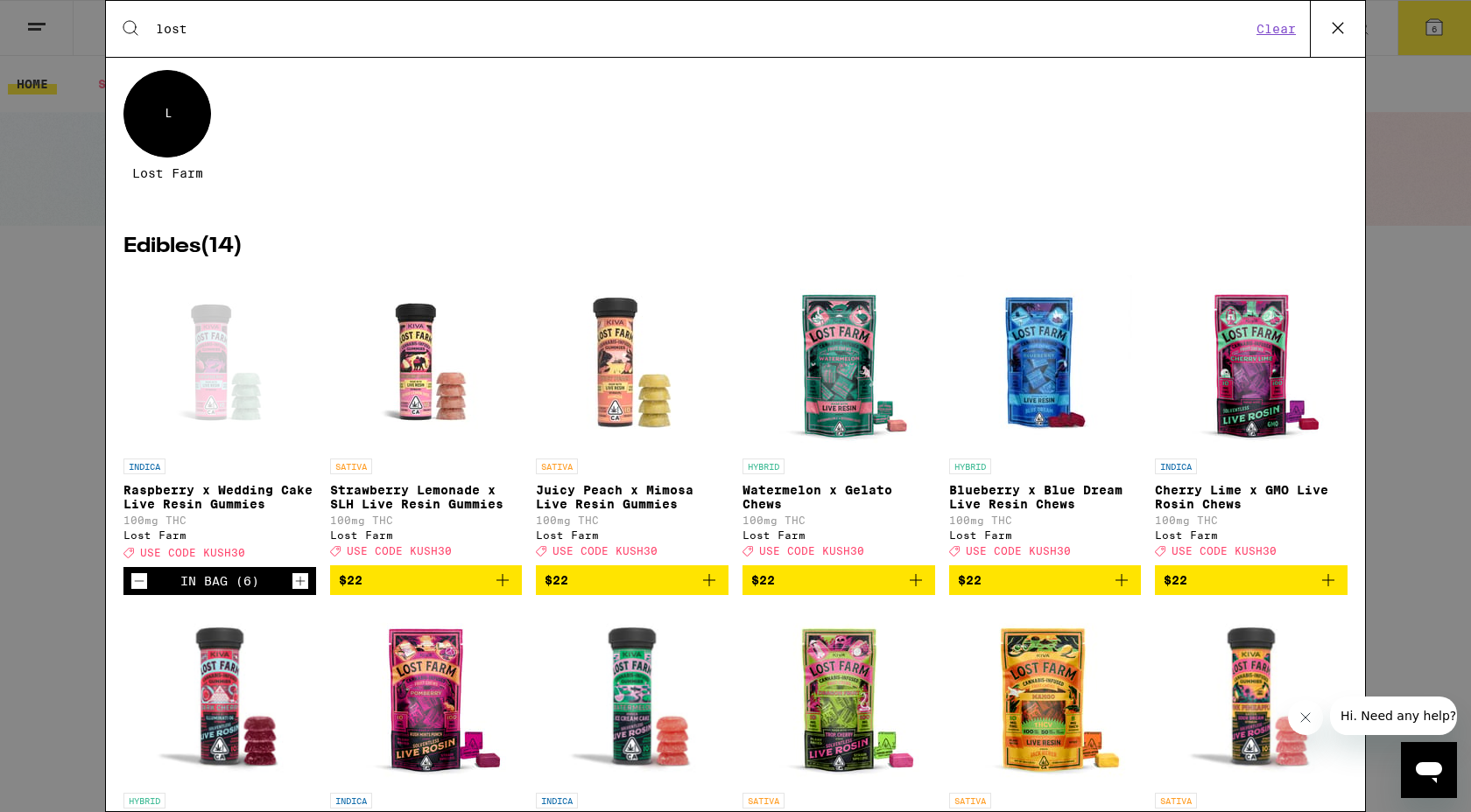
scroll to position [0, 0]
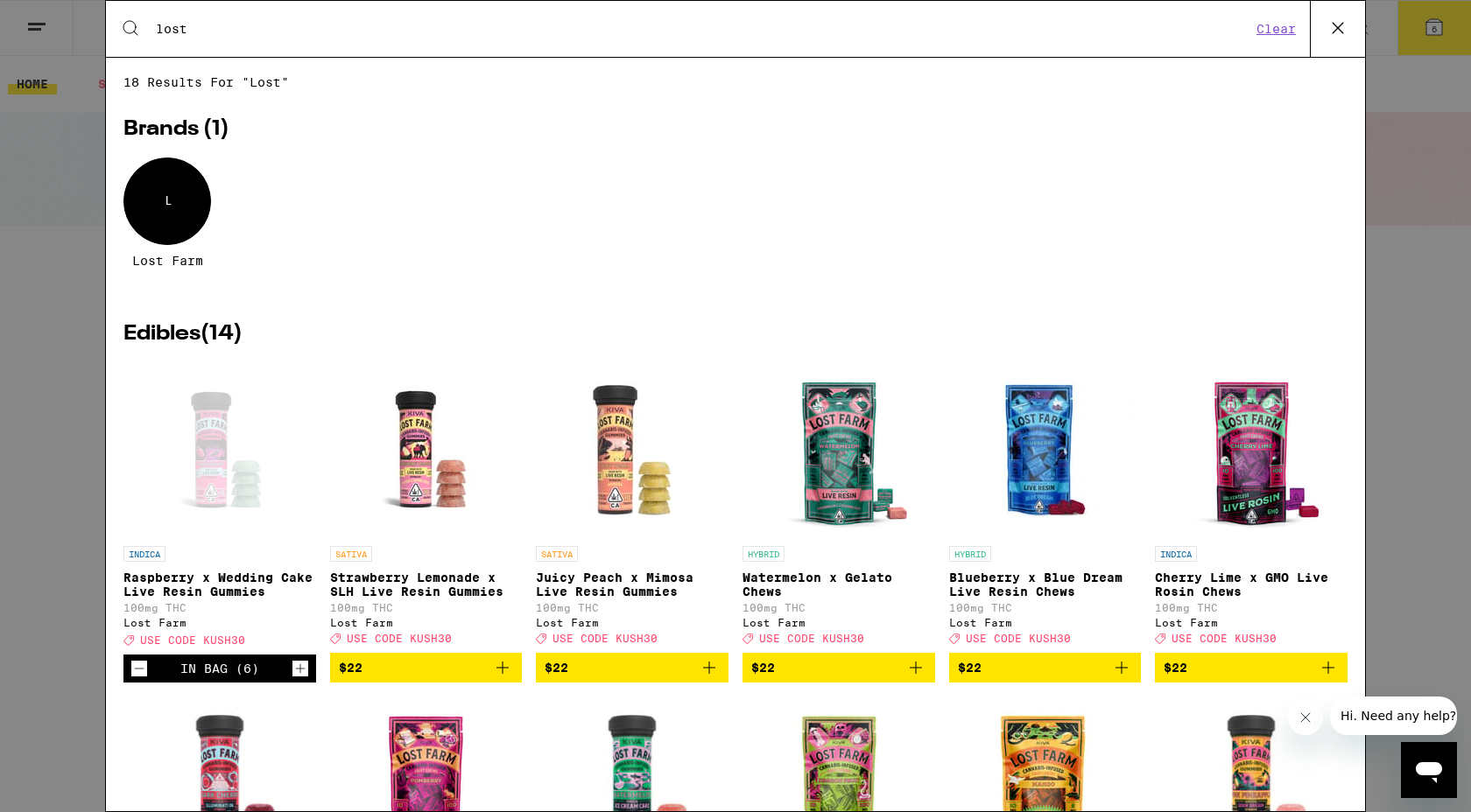
click at [301, 679] on icon "Increment" at bounding box center [299, 668] width 16 height 21
click at [1337, 36] on icon at bounding box center [1337, 27] width 26 height 26
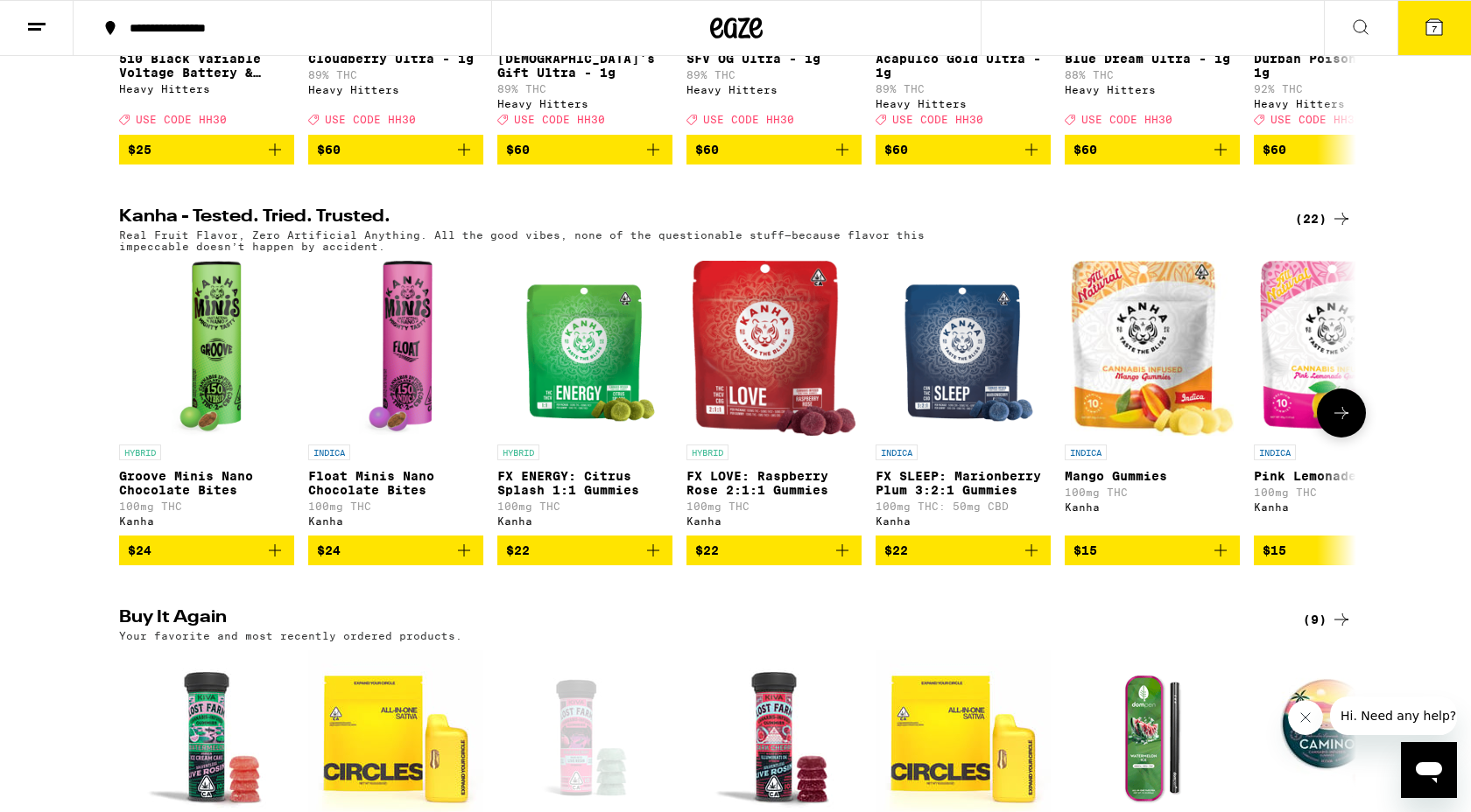
click at [403, 348] on img "Open page for Float Minis Nano Chocolate Bites from Kanha" at bounding box center [395, 349] width 74 height 175
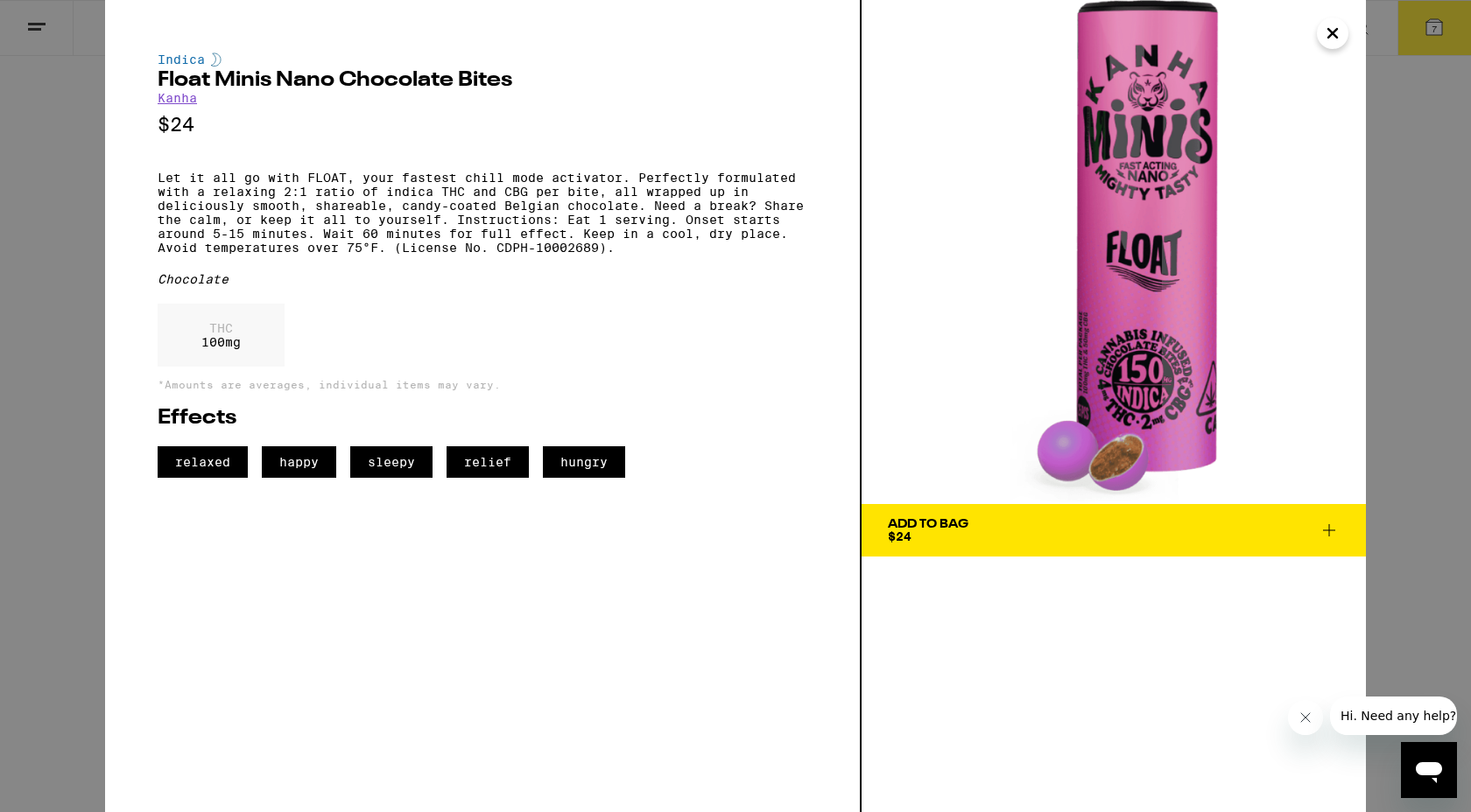
click at [1336, 39] on icon "Close" at bounding box center [1332, 33] width 21 height 26
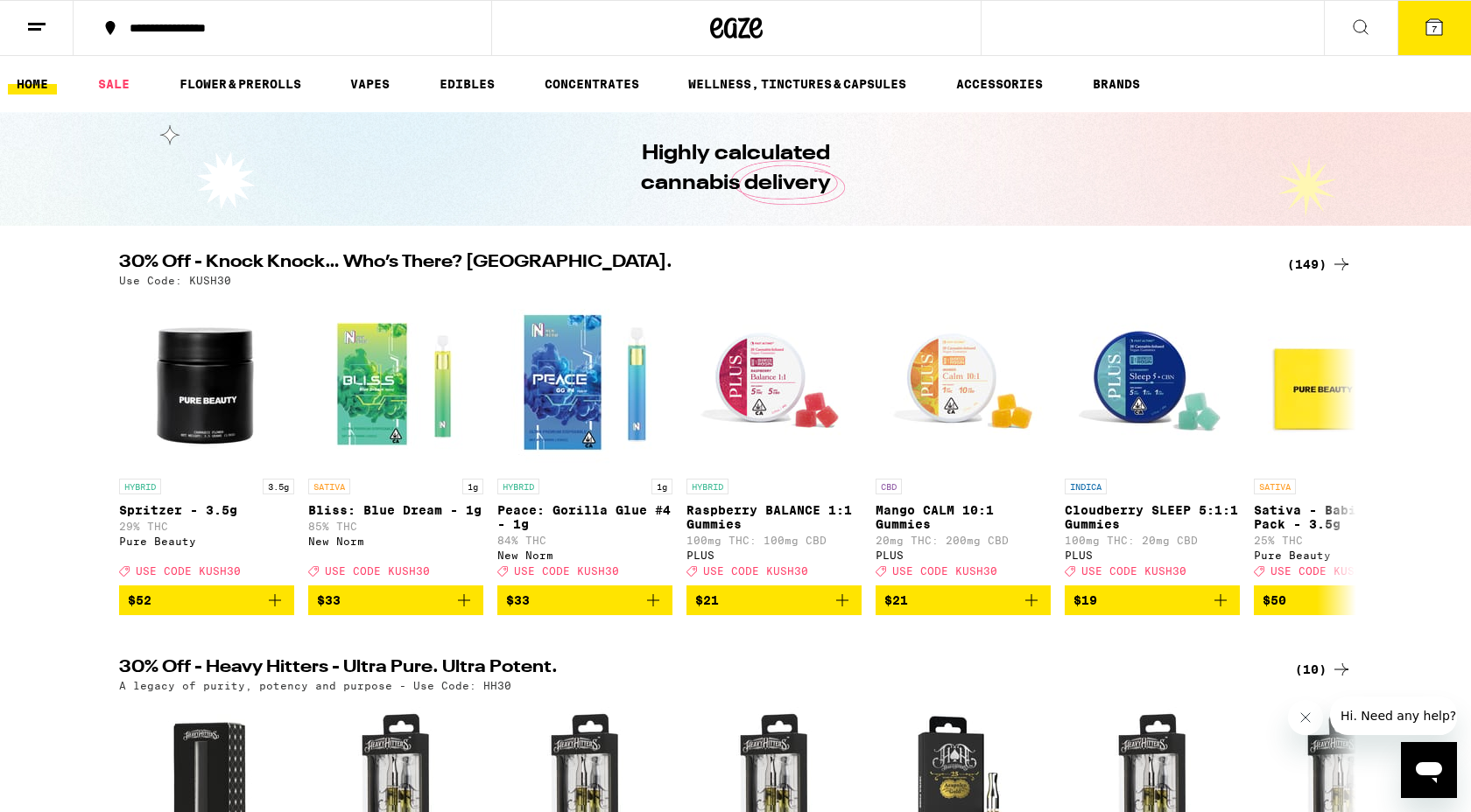
click at [1361, 27] on icon at bounding box center [1360, 26] width 21 height 21
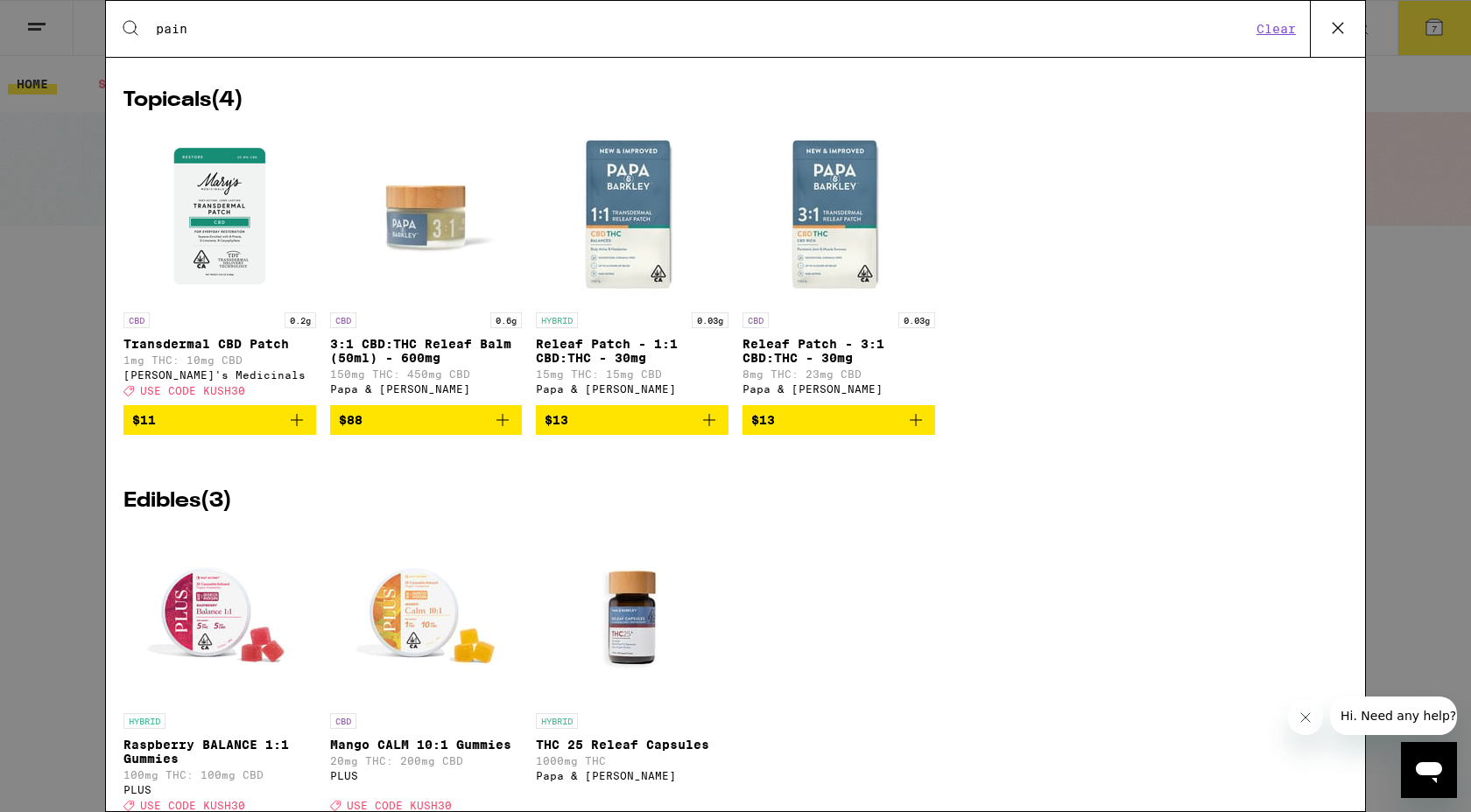
scroll to position [1339, 0]
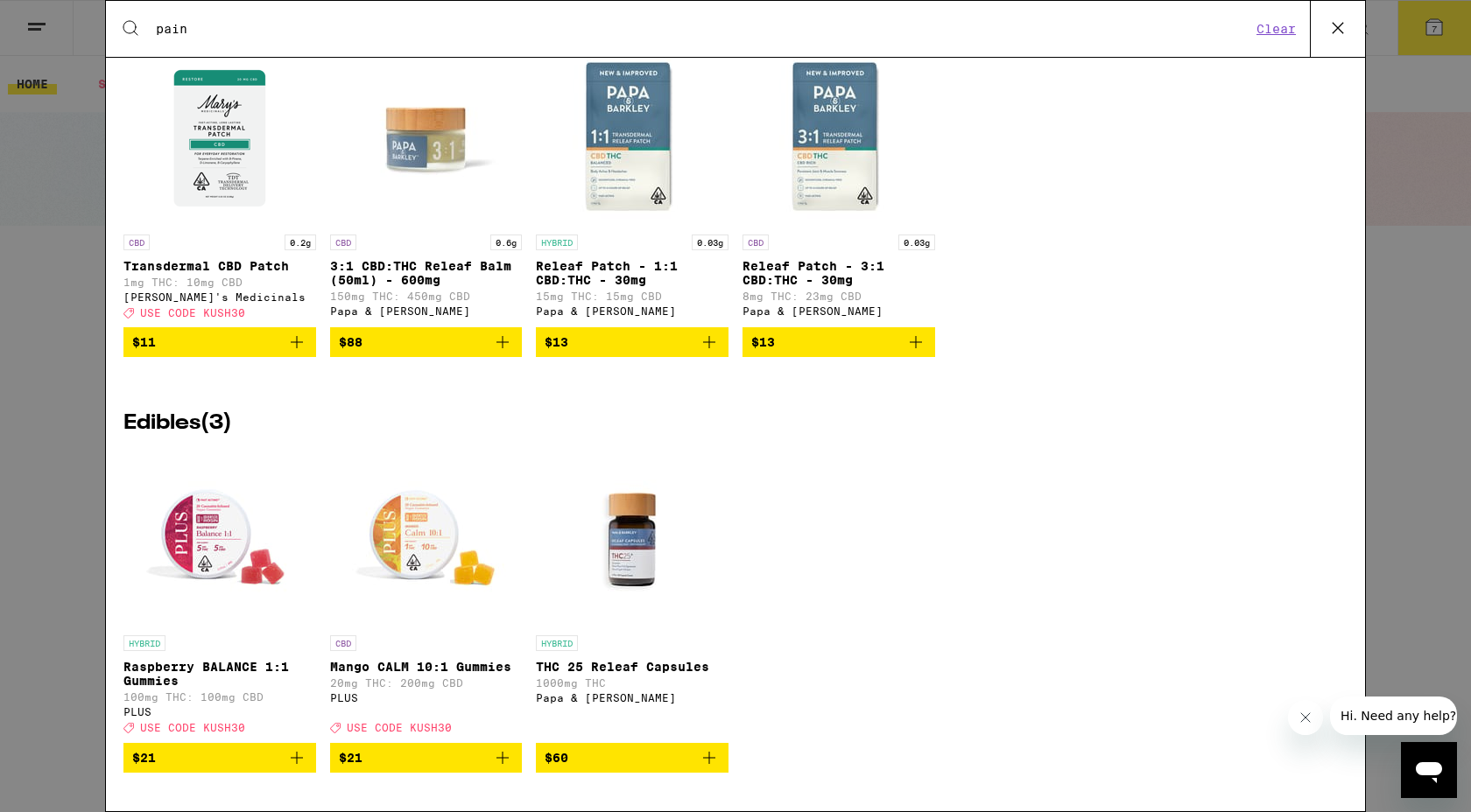
type input "pain"
click at [298, 760] on icon "Add to bag" at bounding box center [297, 757] width 21 height 21
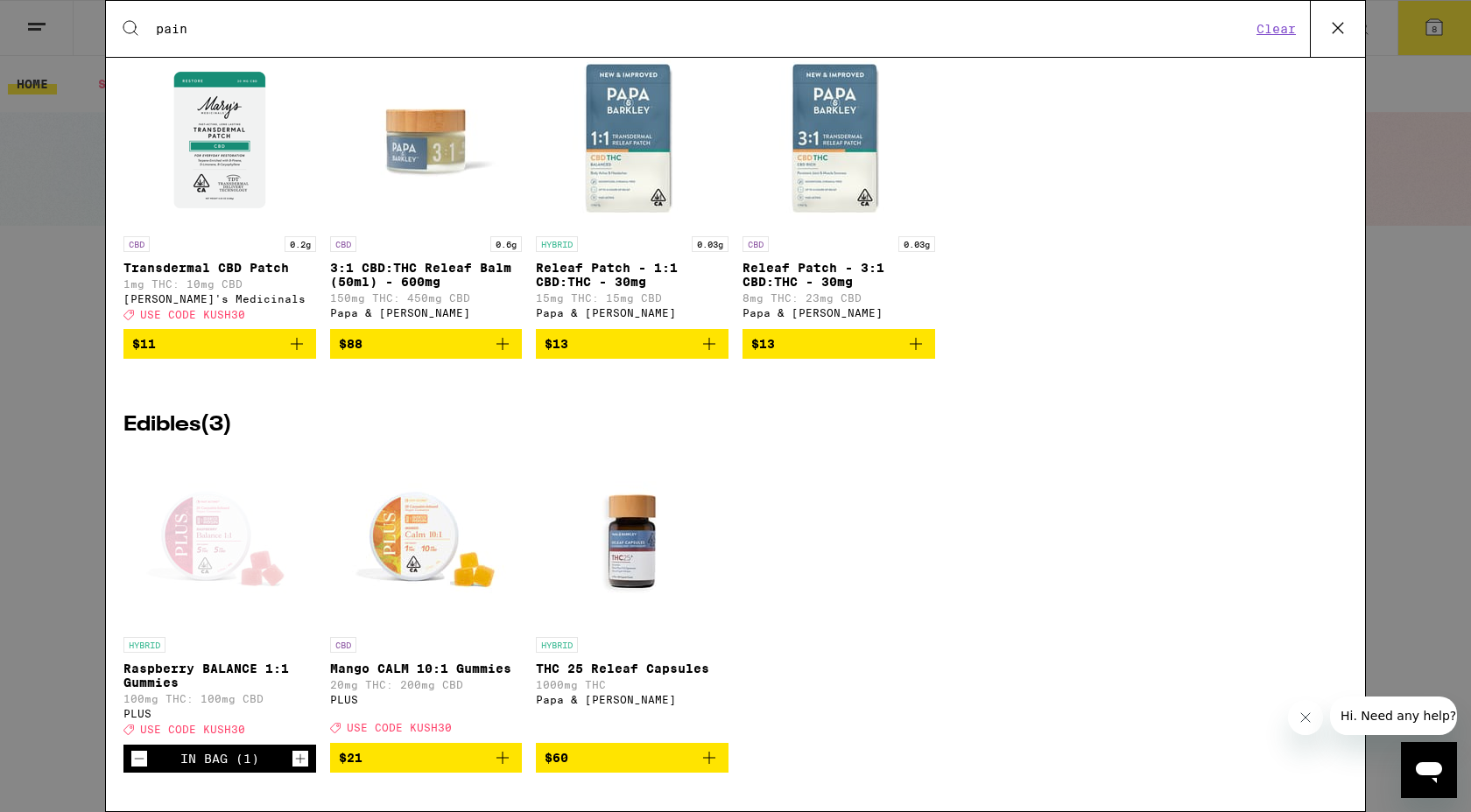
click at [223, 515] on div "Open page for Raspberry BALANCE 1:1 Gummies from PLUS" at bounding box center [220, 541] width 175 height 175
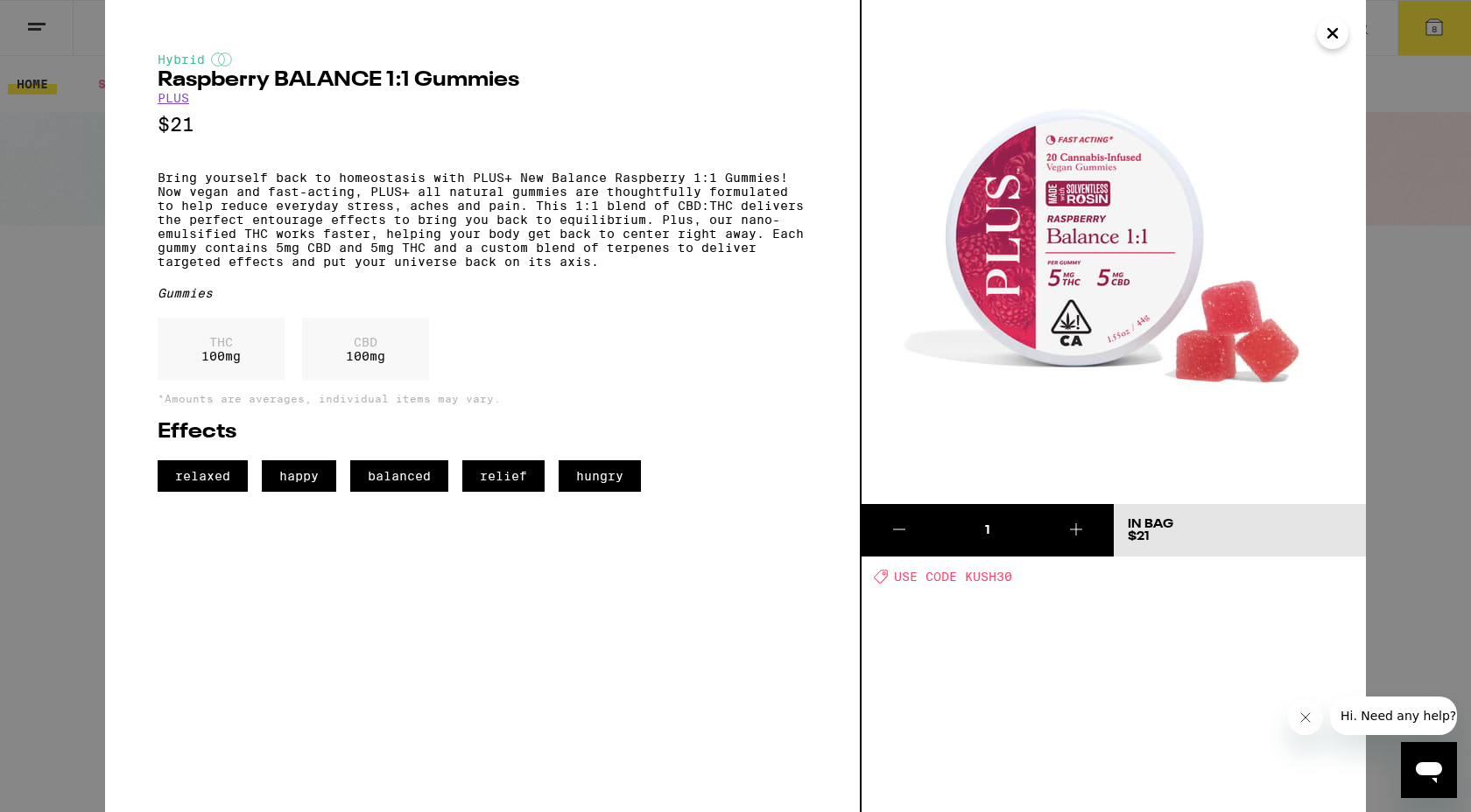
click at [1323, 32] on icon "Close" at bounding box center [1332, 33] width 21 height 26
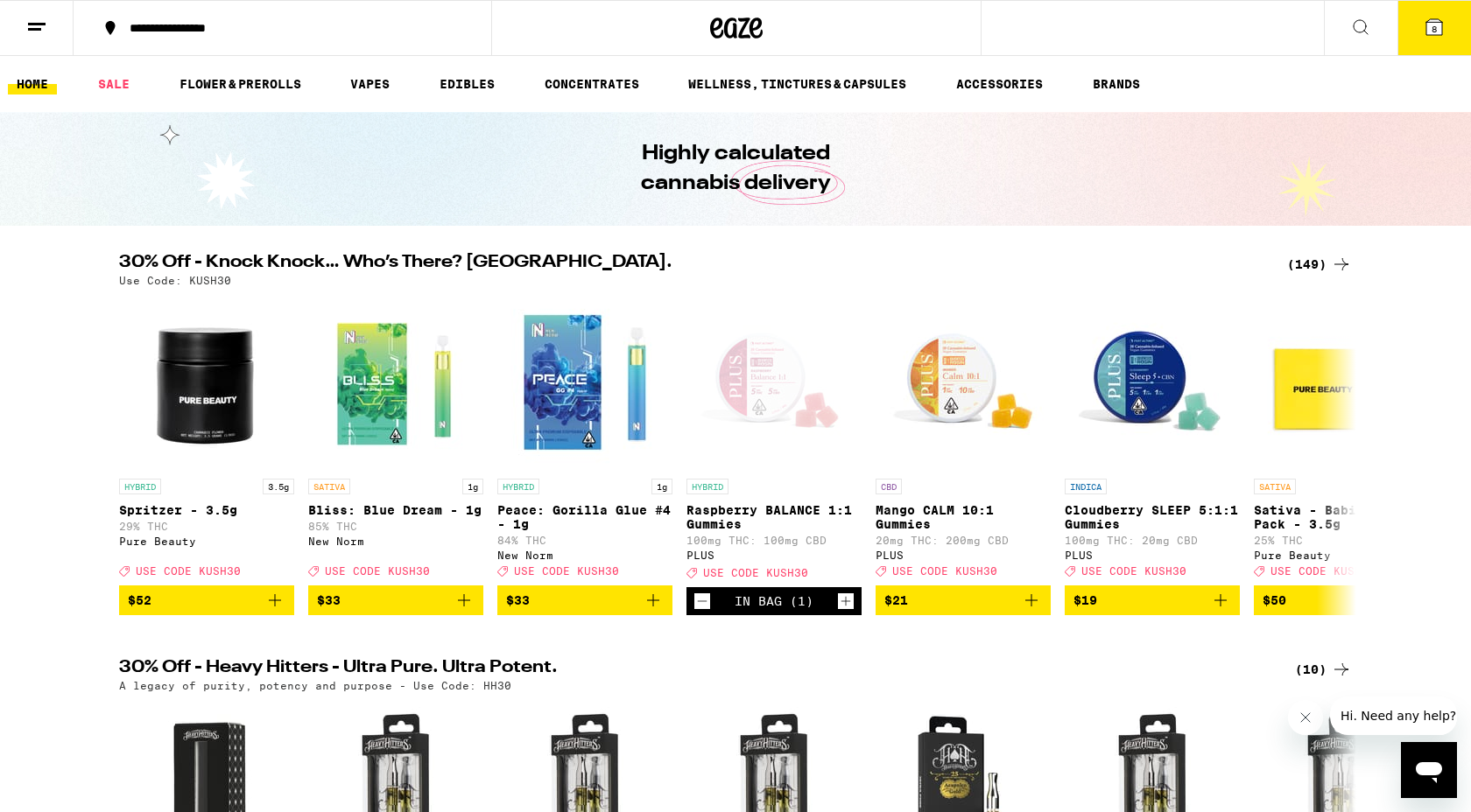
click at [1433, 34] on span "8" at bounding box center [1434, 29] width 5 height 11
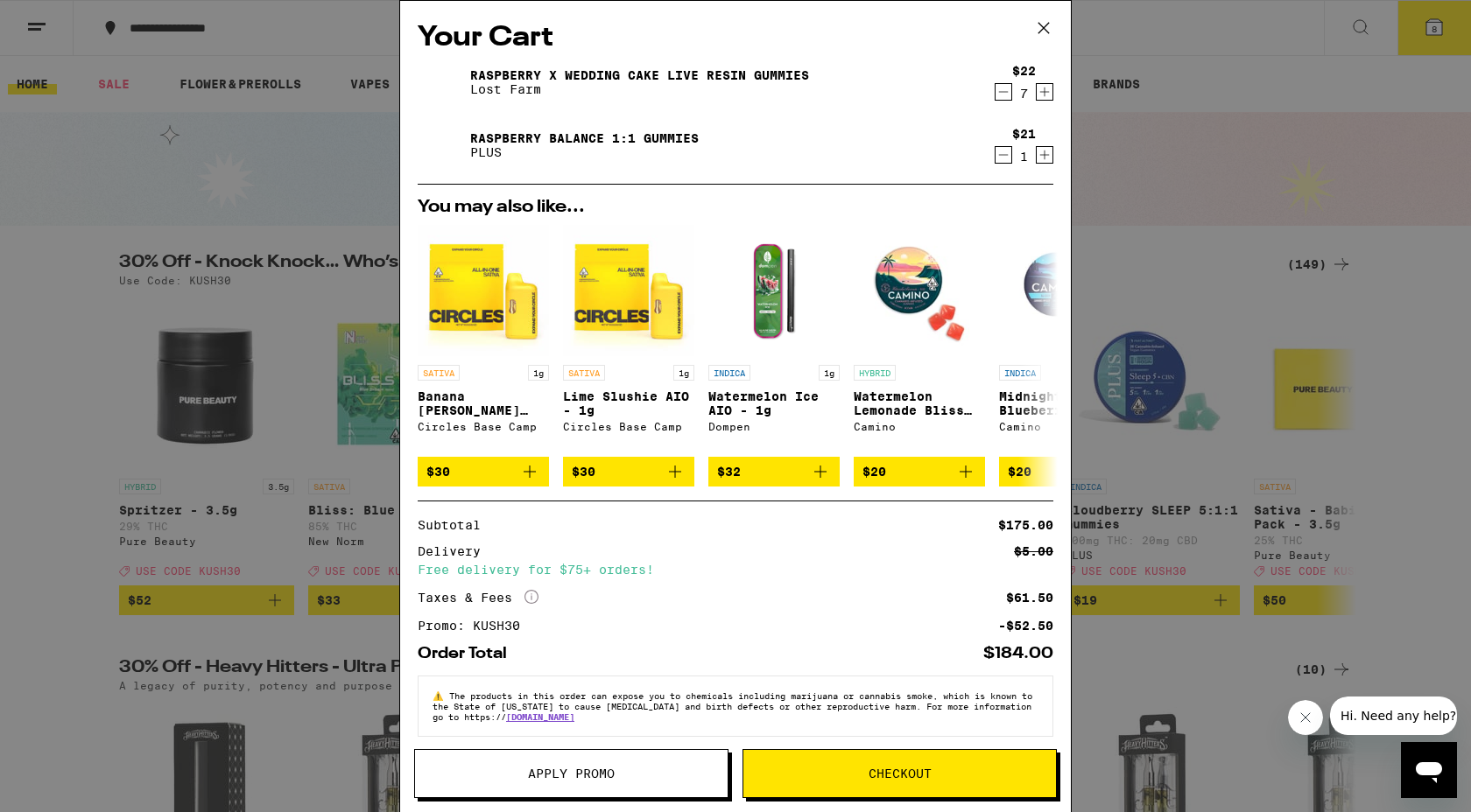
click at [886, 777] on span "Checkout" at bounding box center [900, 773] width 63 height 12
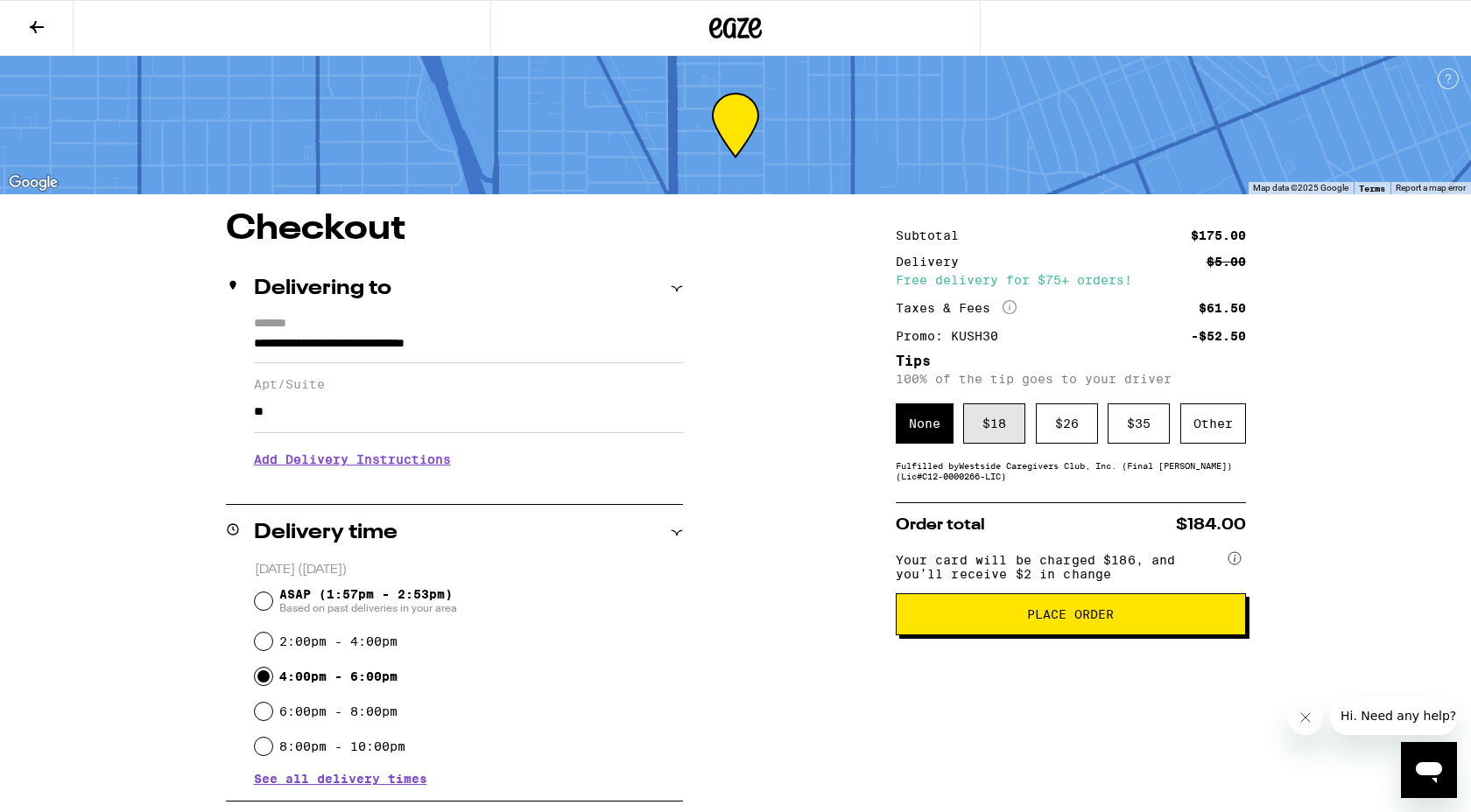
click at [991, 434] on div "$ 18" at bounding box center [994, 423] width 62 height 40
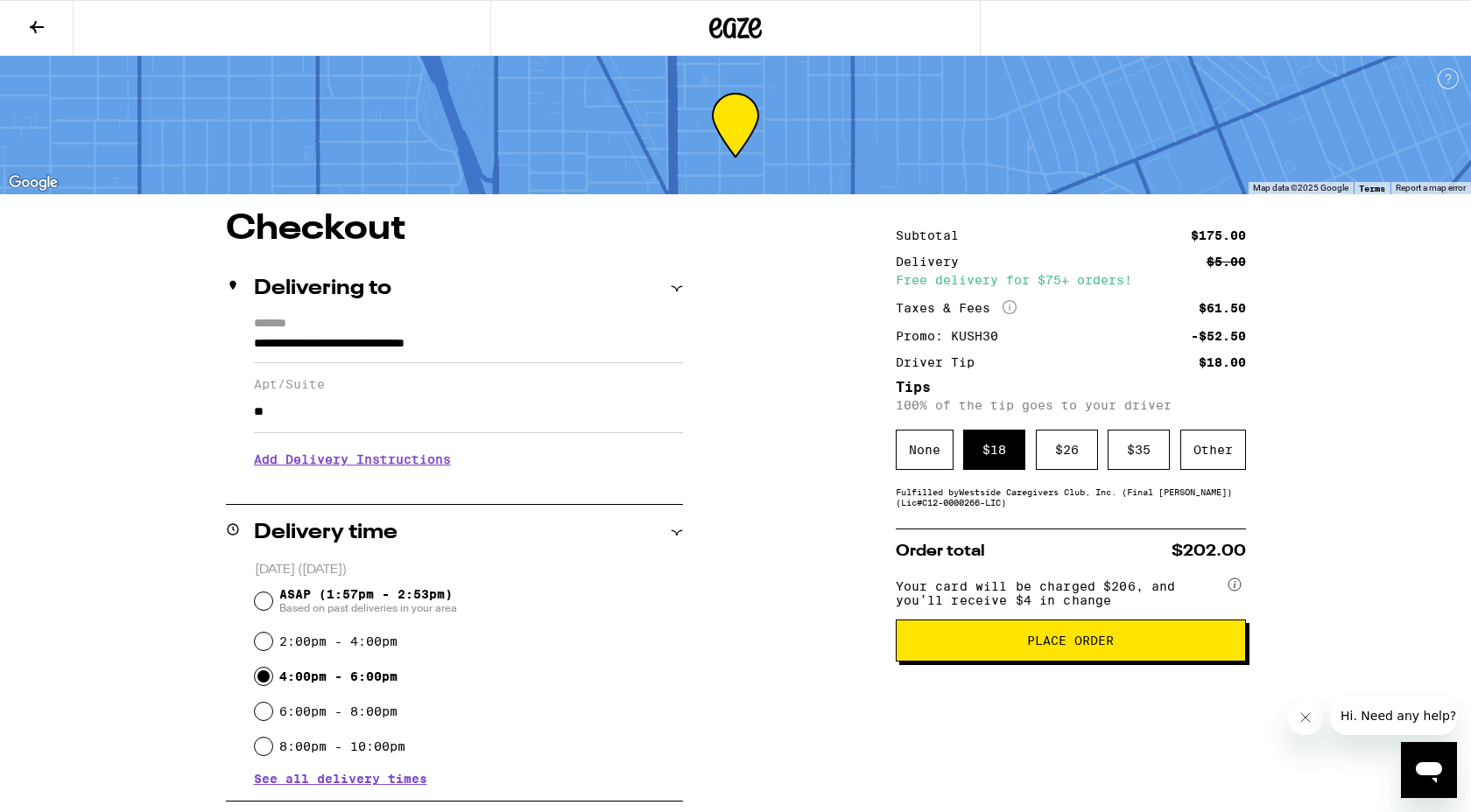
click at [1052, 645] on span "Place Order" at bounding box center [1069, 640] width 87 height 12
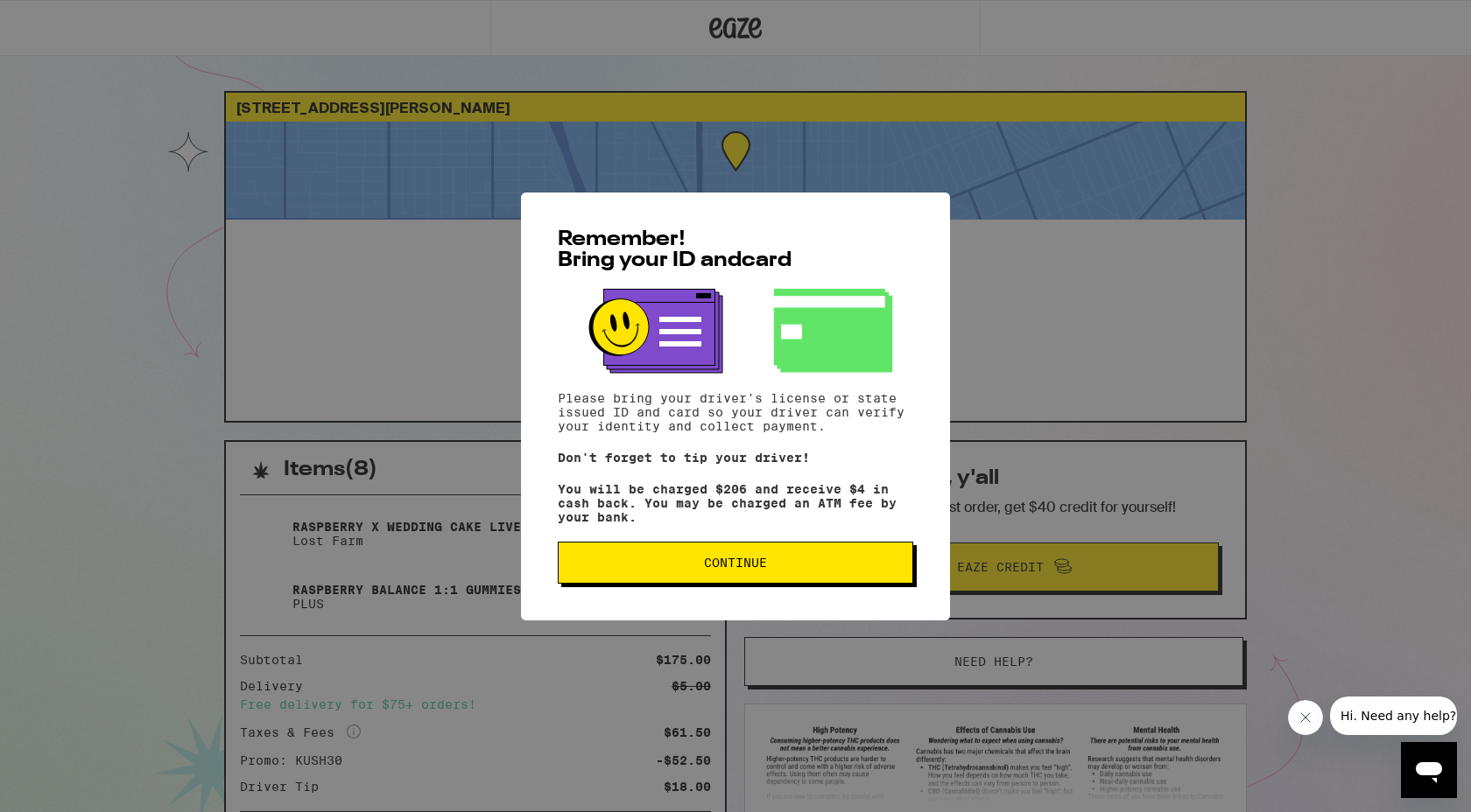
click at [729, 569] on span "Continue" at bounding box center [735, 562] width 63 height 12
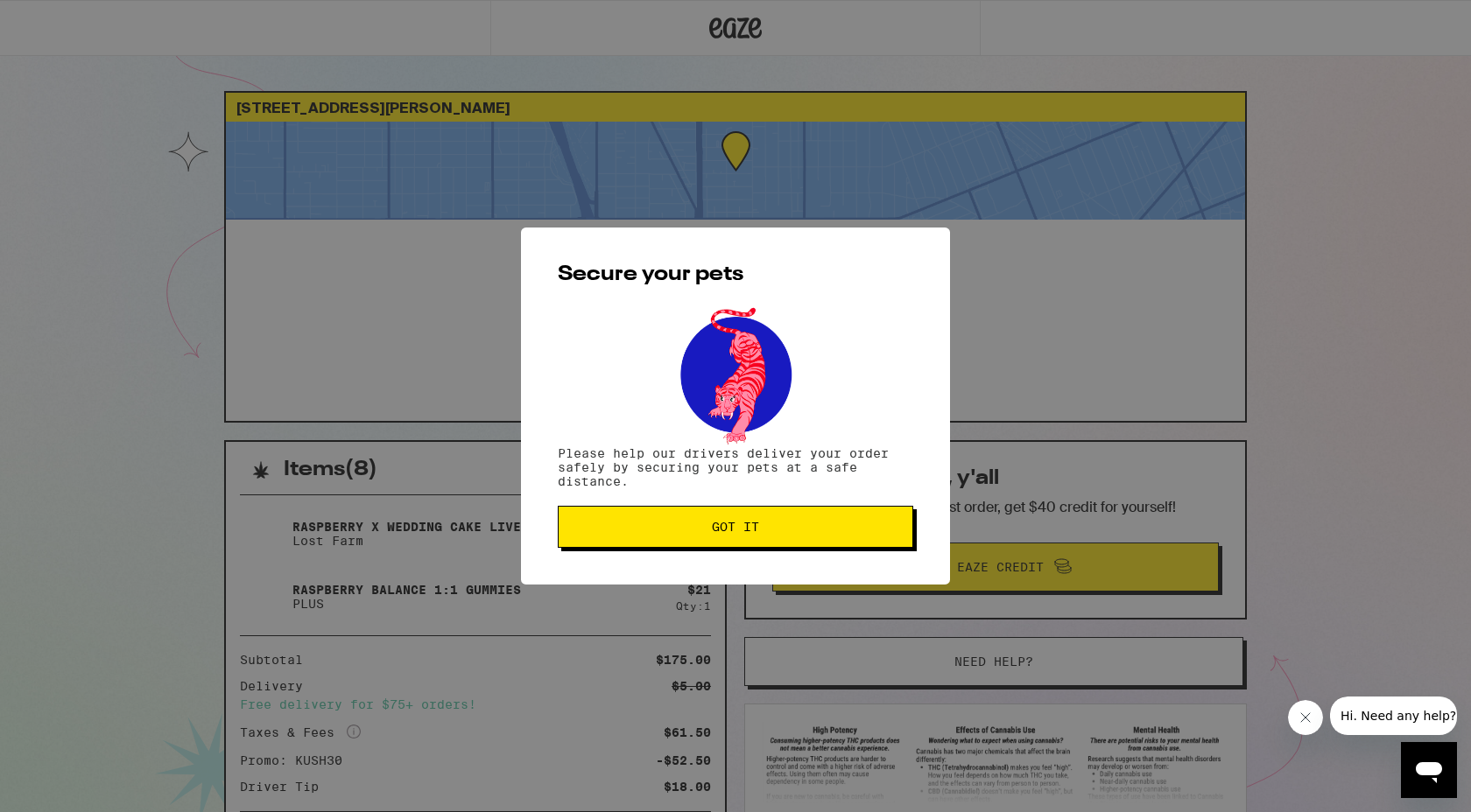
click at [724, 542] on button "Got it" at bounding box center [735, 526] width 355 height 42
